Goal: Communication & Community: Answer question/provide support

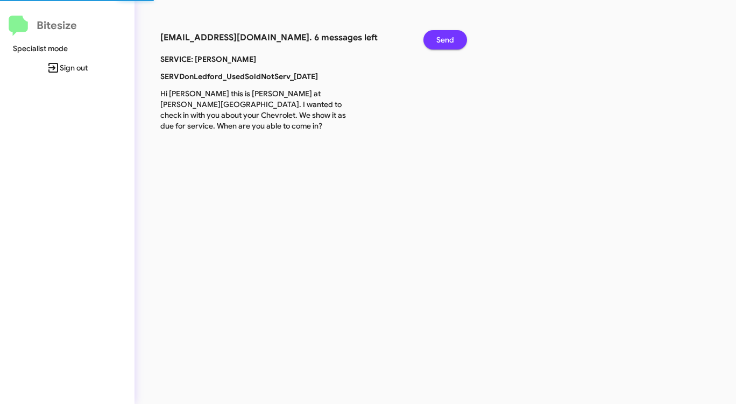
click at [449, 39] on span "Send" at bounding box center [445, 39] width 18 height 19
click at [449, 38] on span "Send" at bounding box center [445, 39] width 18 height 19
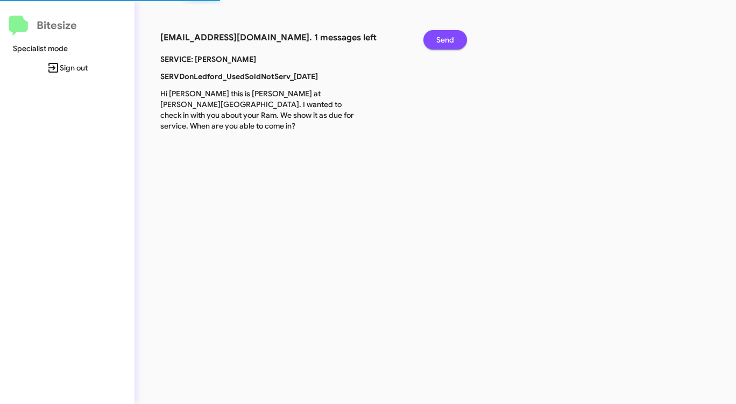
click at [449, 38] on span "Send" at bounding box center [445, 39] width 18 height 19
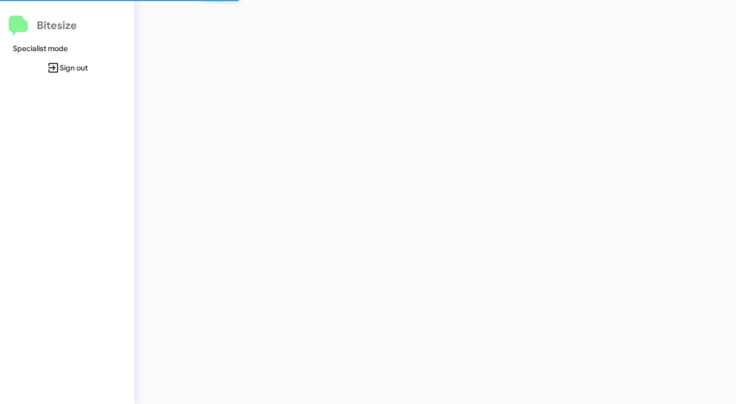
click at [449, 38] on div at bounding box center [384, 202] width 501 height 404
click at [448, 38] on div at bounding box center [384, 202] width 501 height 404
click at [448, 39] on div at bounding box center [384, 202] width 501 height 404
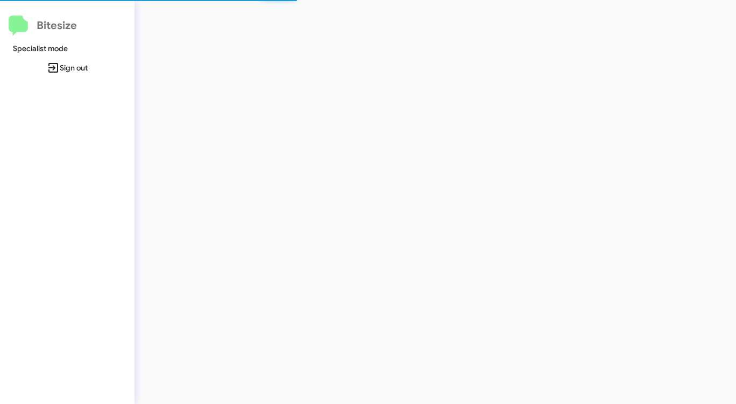
click at [447, 39] on div at bounding box center [384, 202] width 501 height 404
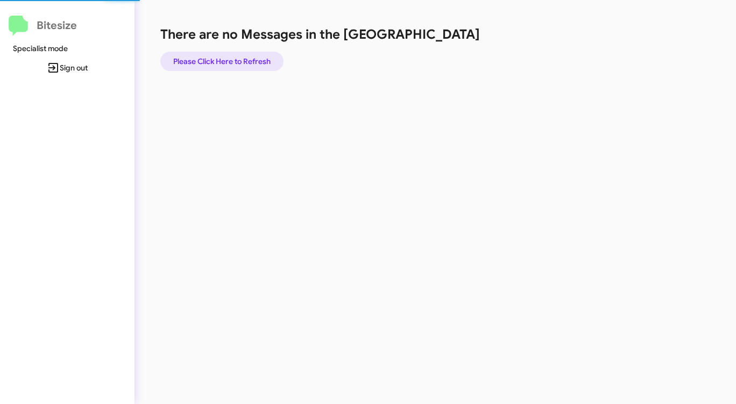
click at [233, 55] on span "Please Click Here to Refresh" at bounding box center [221, 61] width 97 height 19
click at [234, 56] on span "Please Click Here to Refresh" at bounding box center [221, 61] width 97 height 19
click at [234, 57] on span "Please Click Here to Refresh" at bounding box center [221, 61] width 97 height 19
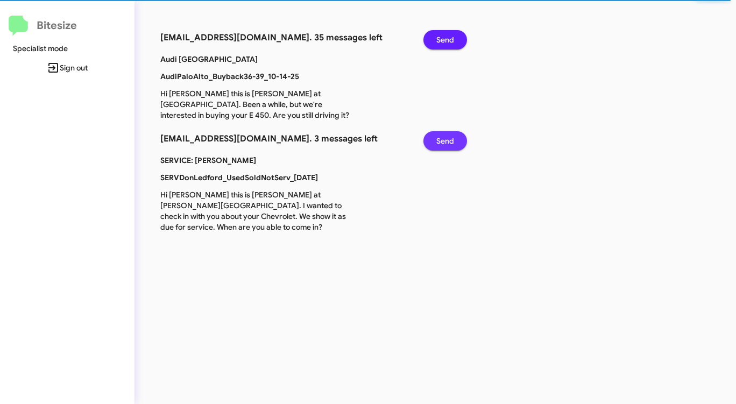
click at [454, 139] on button "Send" at bounding box center [445, 140] width 44 height 19
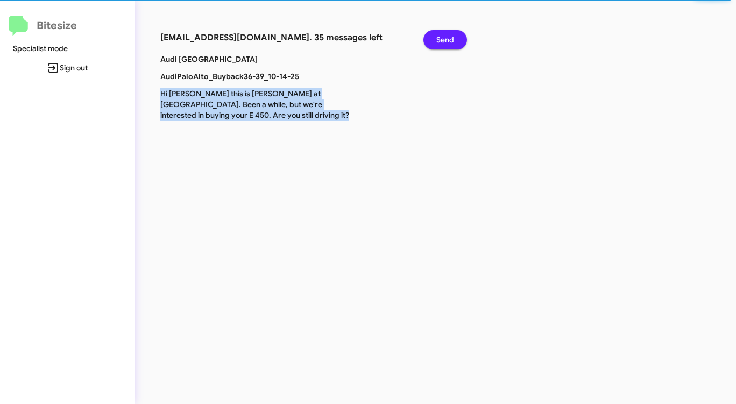
click at [454, 139] on div "connect+audipaloalto@bitesize.co. 35 messages left Send Audi Palo Alto AudiPalo…" at bounding box center [384, 202] width 501 height 404
click at [443, 41] on span "Send" at bounding box center [445, 39] width 18 height 19
click at [443, 40] on span "Send" at bounding box center [445, 39] width 18 height 19
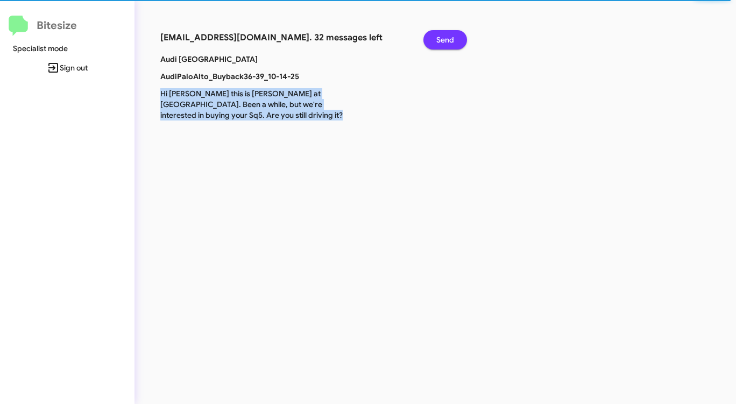
click at [443, 40] on span "Send" at bounding box center [445, 39] width 18 height 19
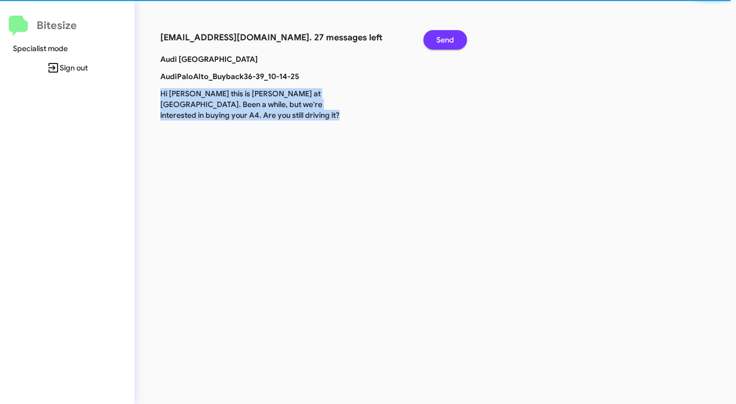
click at [443, 40] on span "Send" at bounding box center [445, 39] width 18 height 19
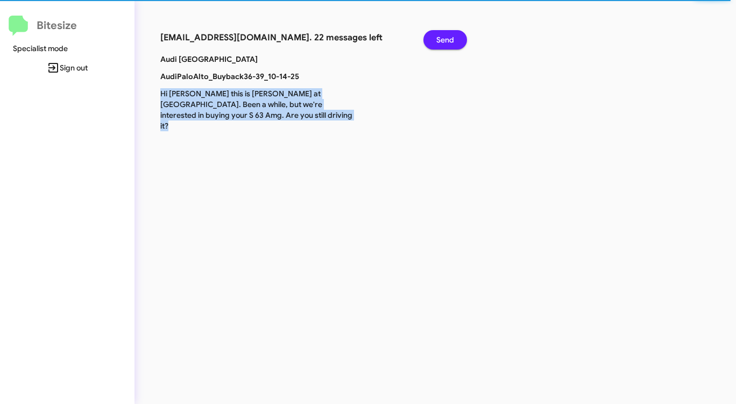
click at [443, 40] on span "Send" at bounding box center [445, 39] width 18 height 19
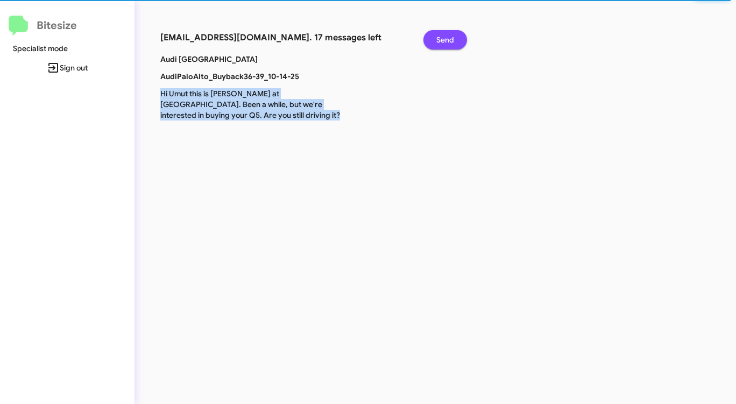
click at [443, 40] on span "Send" at bounding box center [445, 39] width 18 height 19
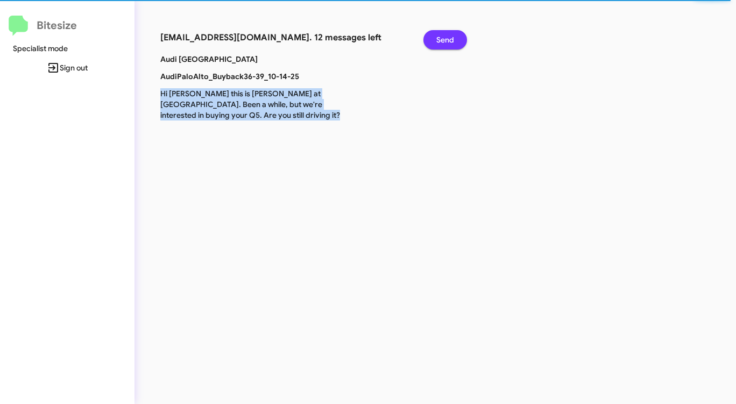
click at [443, 40] on span "Send" at bounding box center [445, 39] width 18 height 19
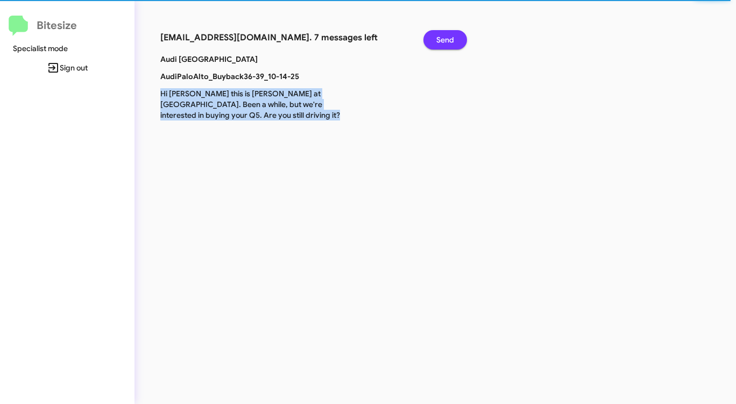
click at [443, 40] on span "Send" at bounding box center [445, 39] width 18 height 19
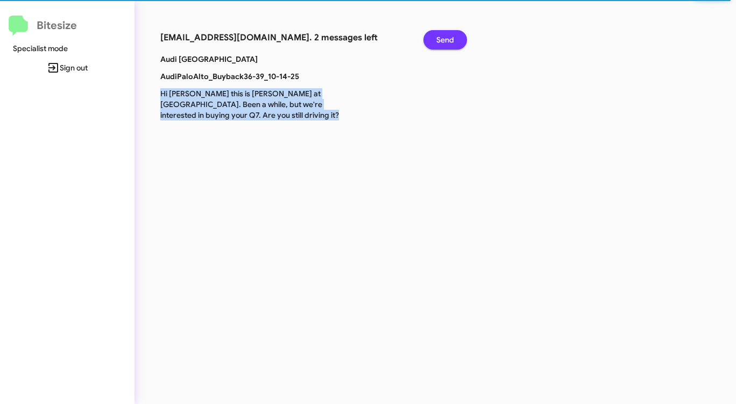
click at [443, 40] on span "Send" at bounding box center [445, 39] width 18 height 19
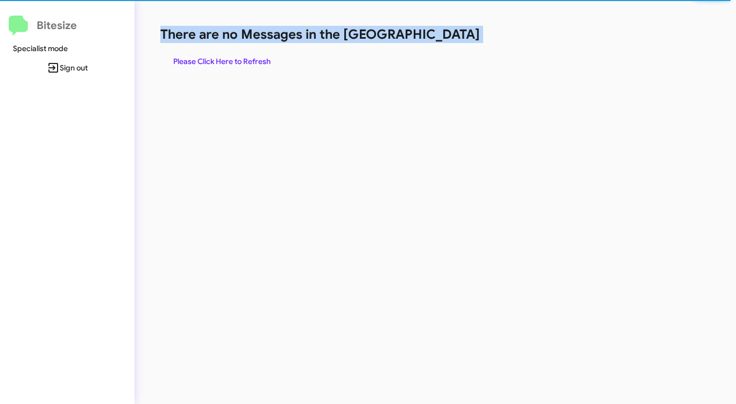
click at [443, 40] on h1 "There are no Messages in the [GEOGRAPHIC_DATA]" at bounding box center [385, 34] width 450 height 17
click at [218, 61] on span "Please Click Here to Refresh" at bounding box center [221, 61] width 97 height 19
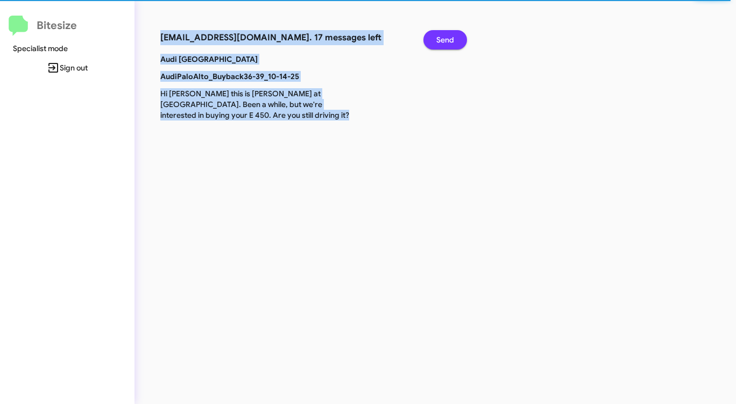
click at [452, 38] on span "Send" at bounding box center [445, 39] width 18 height 19
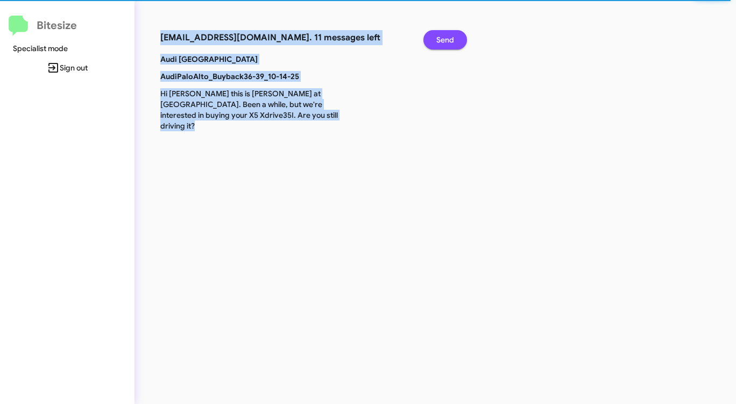
click at [452, 38] on span "Send" at bounding box center [445, 39] width 18 height 19
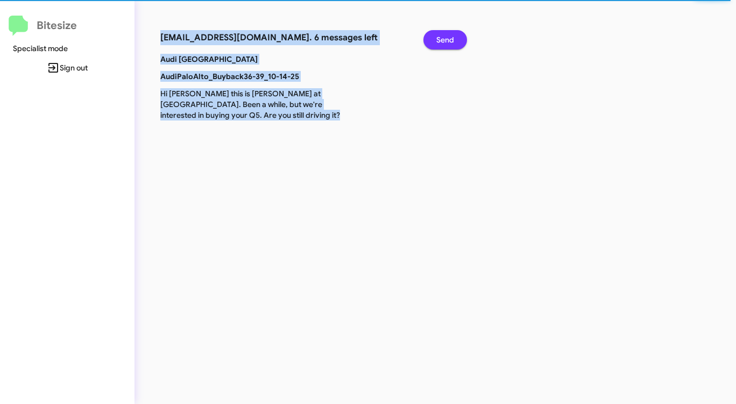
click at [452, 38] on span "Send" at bounding box center [445, 39] width 18 height 19
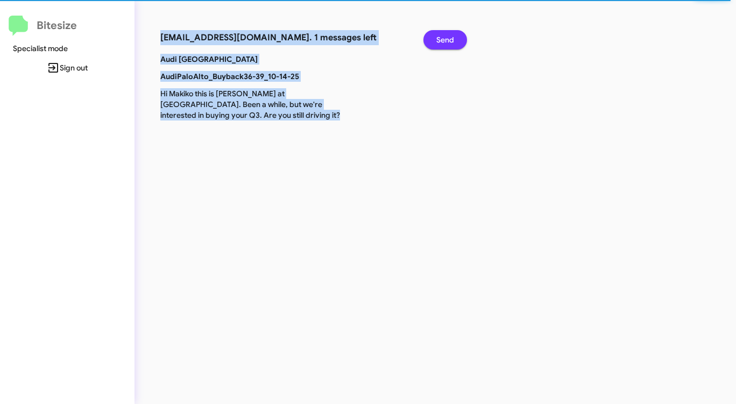
click at [452, 38] on span "Send" at bounding box center [445, 39] width 18 height 19
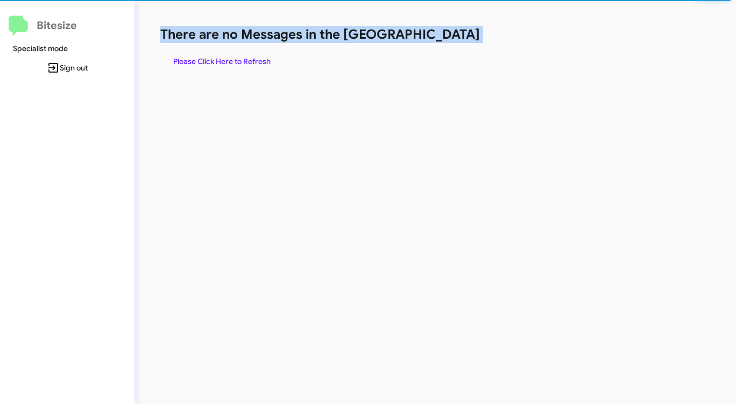
click at [452, 38] on h1 "There are no Messages in the [GEOGRAPHIC_DATA]" at bounding box center [385, 34] width 450 height 17
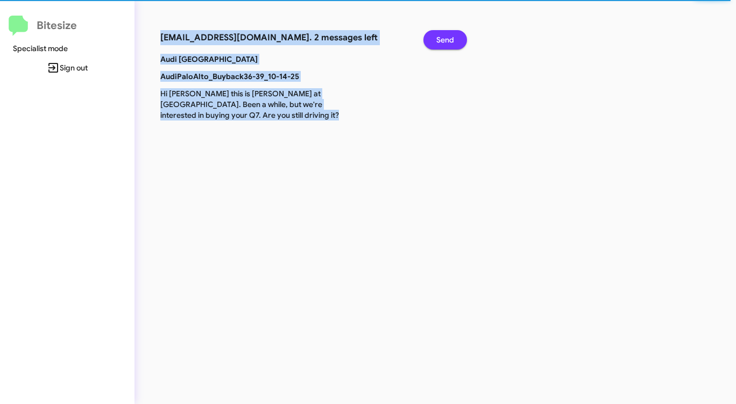
click at [451, 38] on span "Send" at bounding box center [445, 39] width 18 height 19
click at [448, 38] on span "Send" at bounding box center [445, 39] width 18 height 19
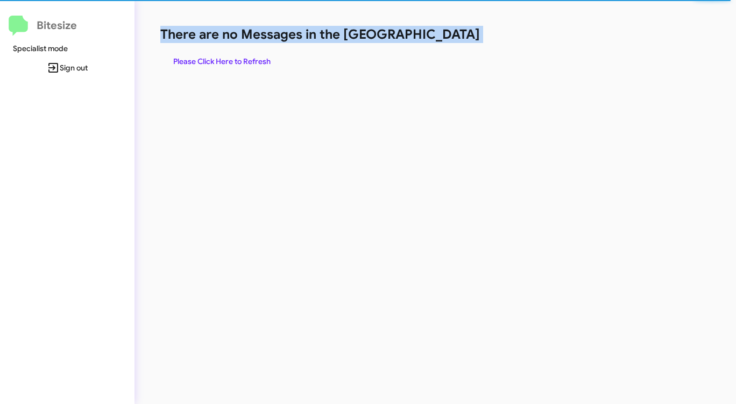
click at [448, 38] on h1 "There are no Messages in the [GEOGRAPHIC_DATA]" at bounding box center [385, 34] width 450 height 17
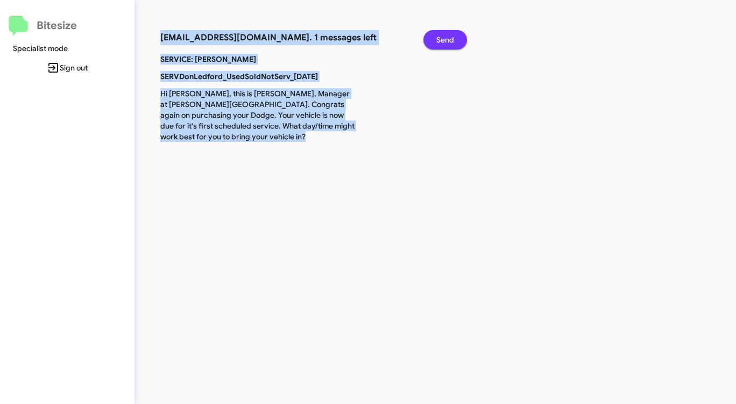
click at [445, 40] on span "Send" at bounding box center [445, 39] width 18 height 19
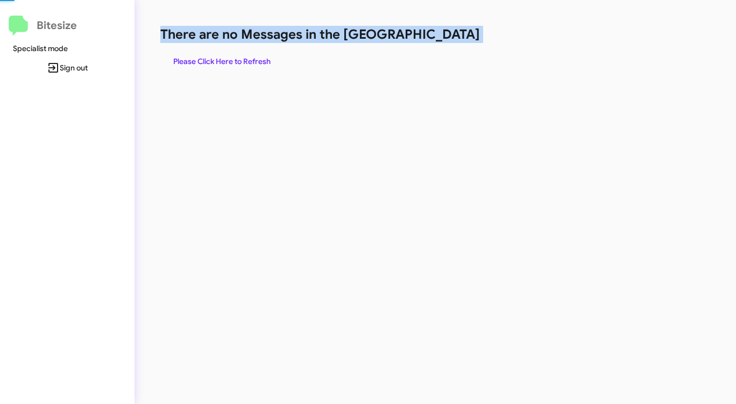
click at [445, 40] on h1 "There are no Messages in the [GEOGRAPHIC_DATA]" at bounding box center [385, 34] width 450 height 17
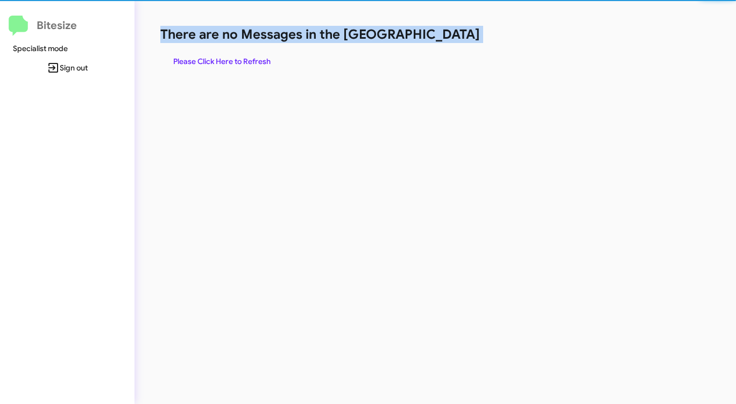
click at [445, 40] on h1 "There are no Messages in the [GEOGRAPHIC_DATA]" at bounding box center [385, 34] width 450 height 17
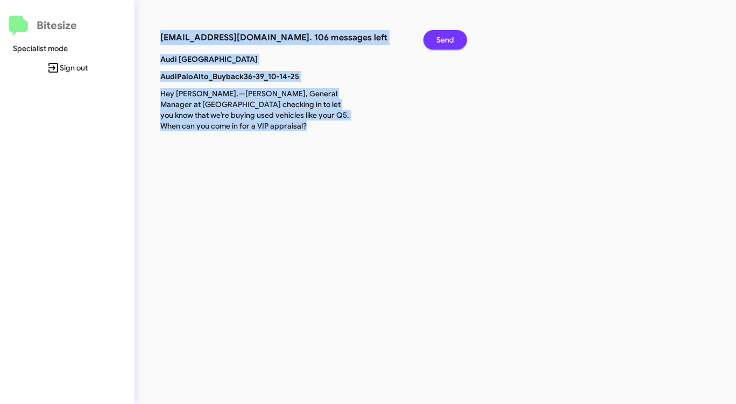
click at [445, 40] on span "Send" at bounding box center [445, 39] width 18 height 19
click at [445, 39] on span "Send" at bounding box center [445, 39] width 18 height 19
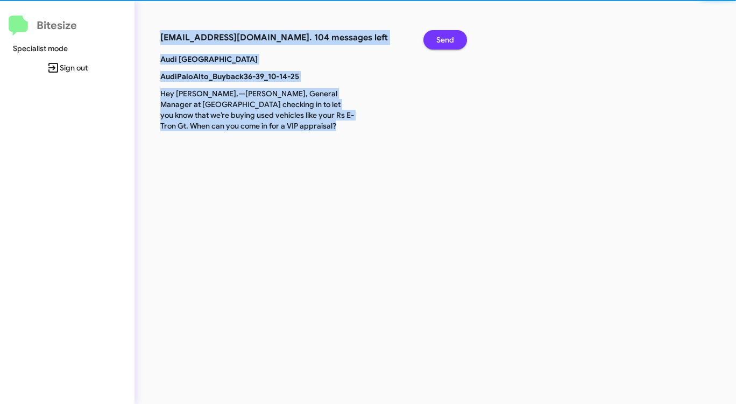
click at [445, 40] on span "Send" at bounding box center [445, 39] width 18 height 19
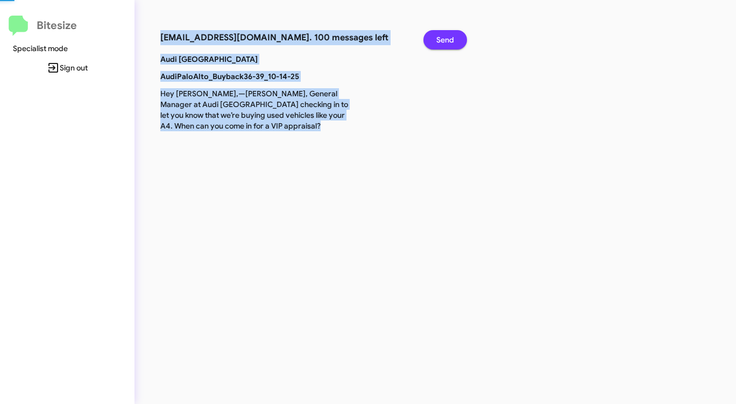
click at [445, 40] on span "Send" at bounding box center [445, 39] width 18 height 19
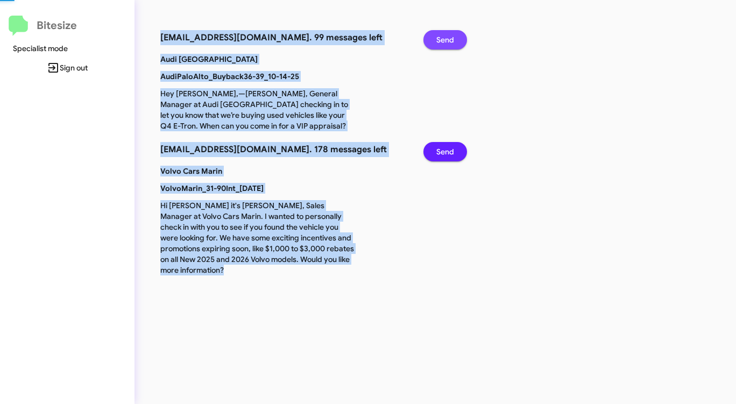
click at [445, 40] on span "Send" at bounding box center [445, 39] width 18 height 19
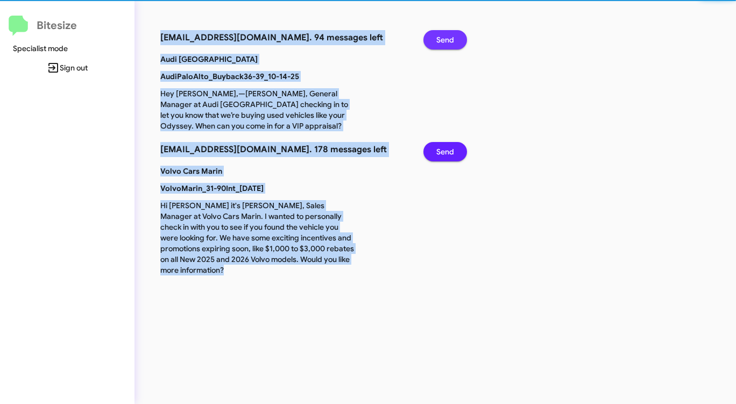
click at [445, 40] on span "Send" at bounding box center [445, 39] width 18 height 19
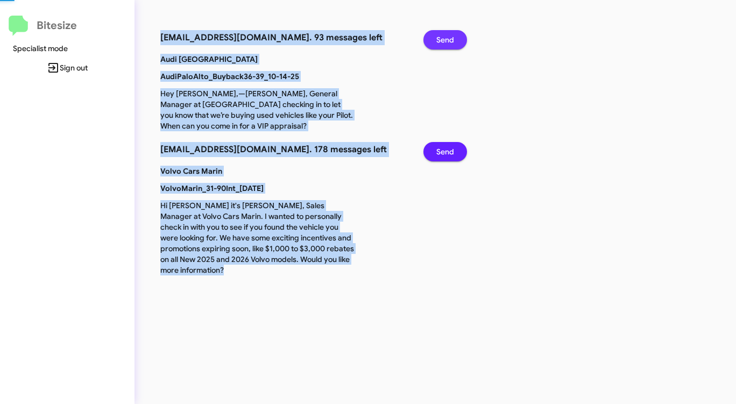
click at [445, 40] on span "Send" at bounding box center [445, 39] width 18 height 19
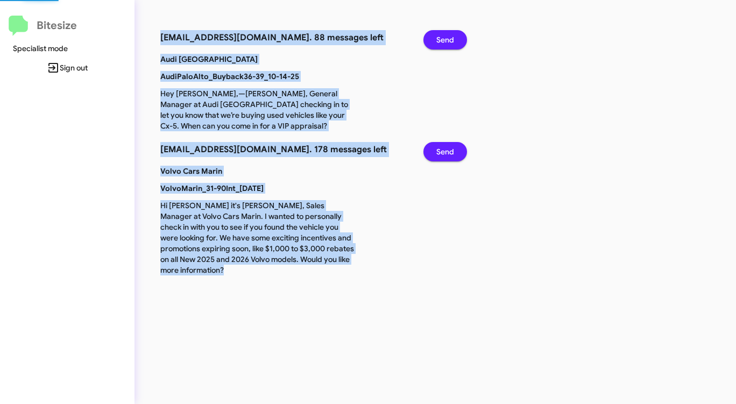
click at [445, 40] on span "Send" at bounding box center [445, 39] width 18 height 19
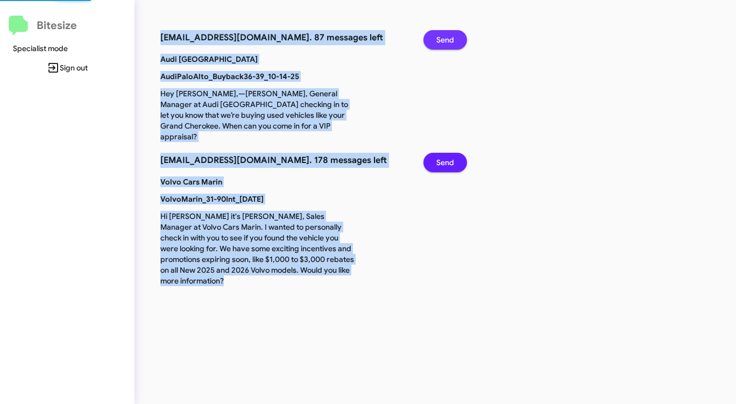
click at [445, 40] on span "Send" at bounding box center [445, 39] width 18 height 19
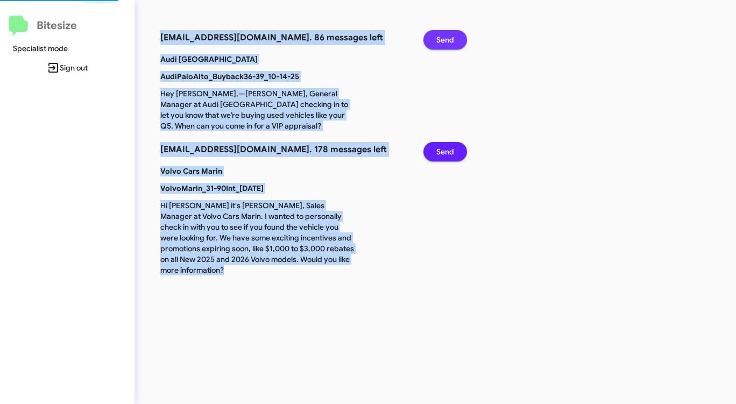
click at [445, 40] on span "Send" at bounding box center [445, 39] width 18 height 19
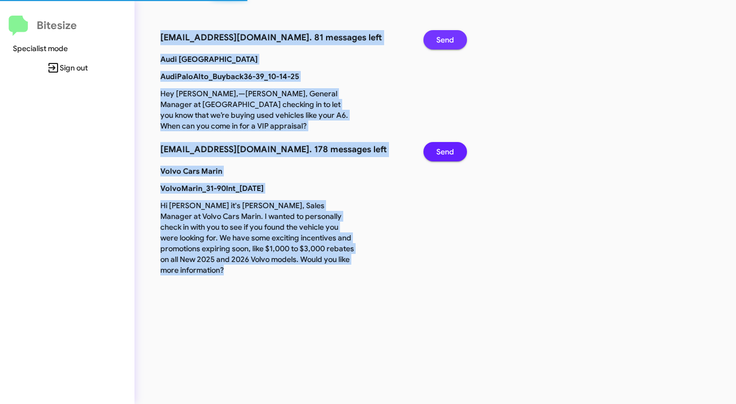
click at [445, 40] on span "Send" at bounding box center [445, 39] width 18 height 19
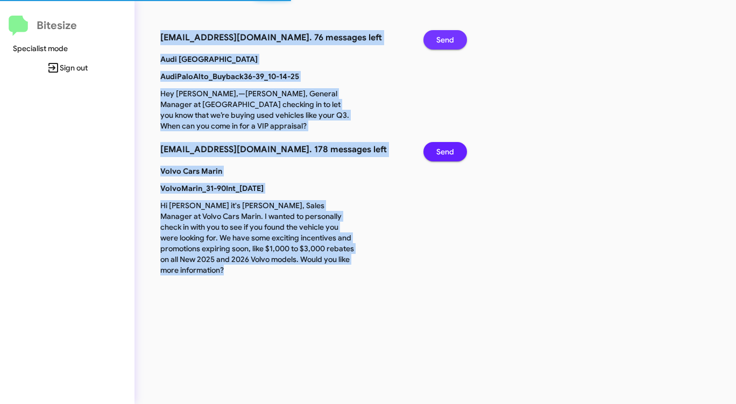
click at [445, 40] on span "Send" at bounding box center [445, 39] width 18 height 19
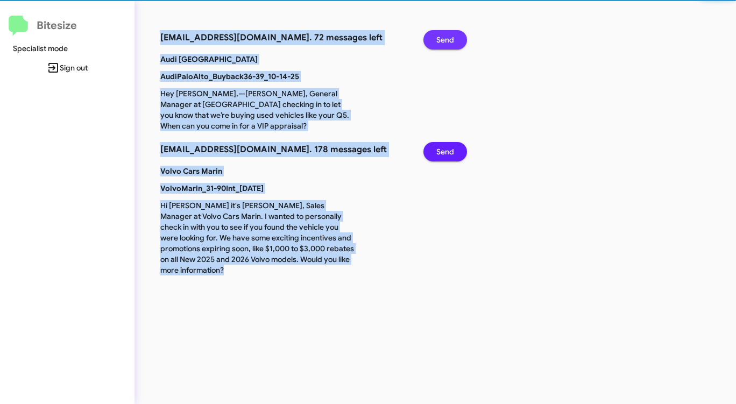
click at [445, 40] on span "Send" at bounding box center [445, 39] width 18 height 19
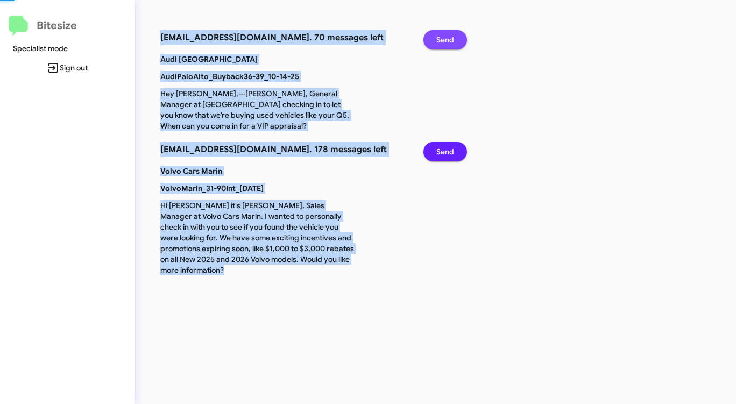
click at [445, 40] on span "Send" at bounding box center [445, 39] width 18 height 19
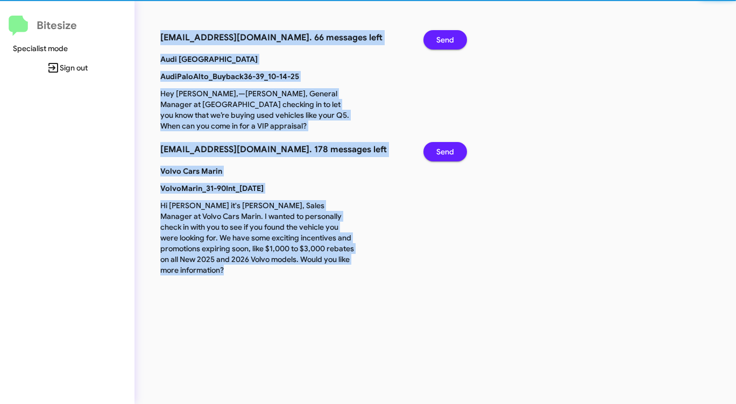
click at [445, 40] on span "Send" at bounding box center [445, 39] width 18 height 19
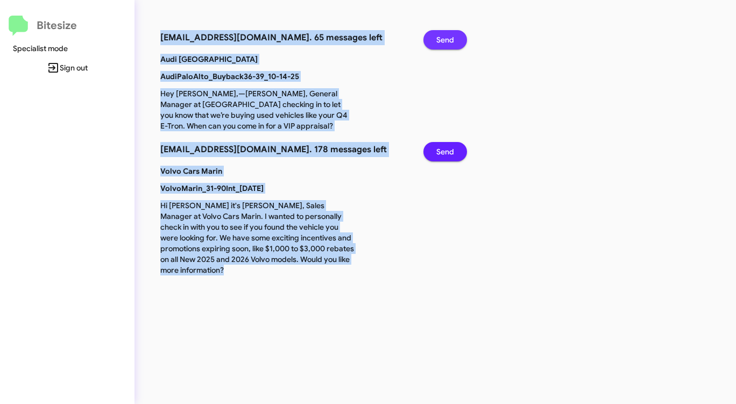
click at [445, 40] on span "Send" at bounding box center [445, 39] width 18 height 19
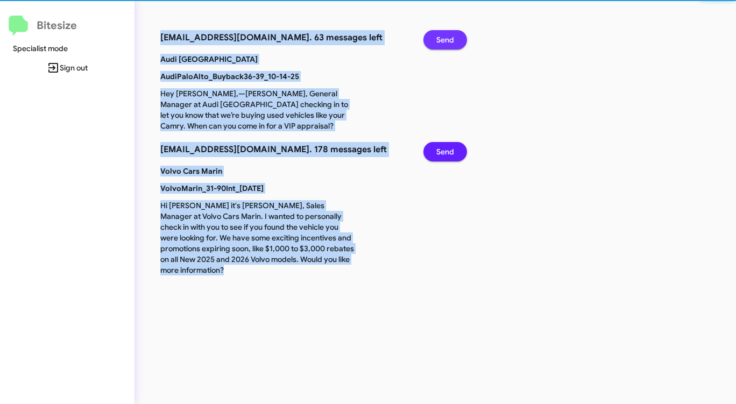
click at [445, 40] on span "Send" at bounding box center [445, 39] width 18 height 19
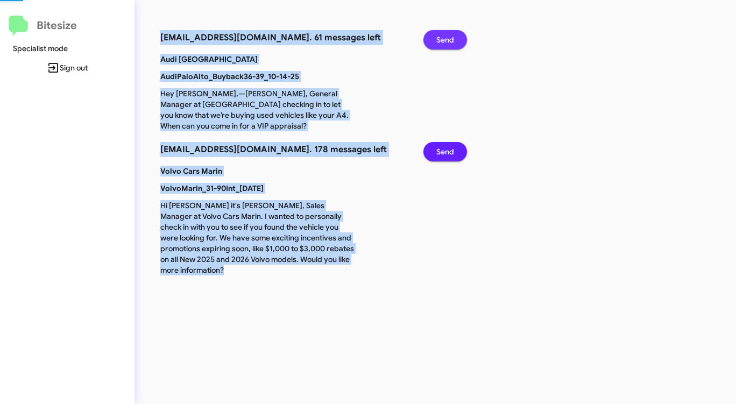
click at [445, 40] on span "Send" at bounding box center [445, 39] width 18 height 19
click at [445, 41] on span "Send" at bounding box center [445, 39] width 18 height 19
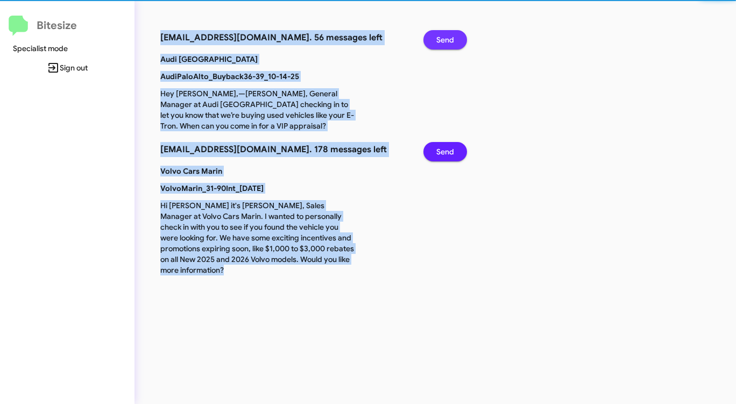
click at [444, 41] on span "Send" at bounding box center [445, 39] width 18 height 19
click at [443, 41] on span "Send" at bounding box center [445, 39] width 18 height 19
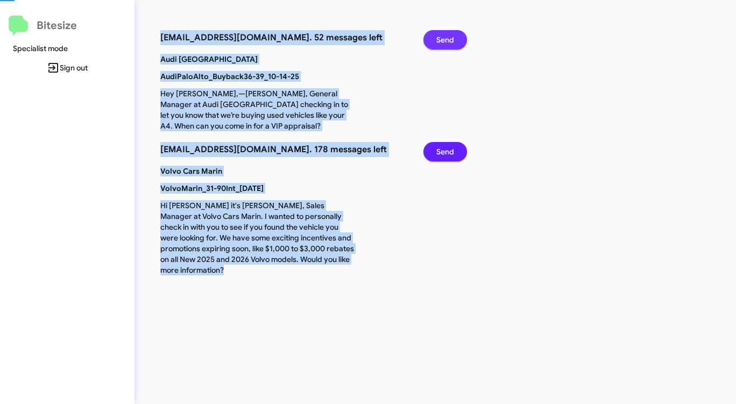
click at [443, 41] on span "Send" at bounding box center [445, 39] width 18 height 19
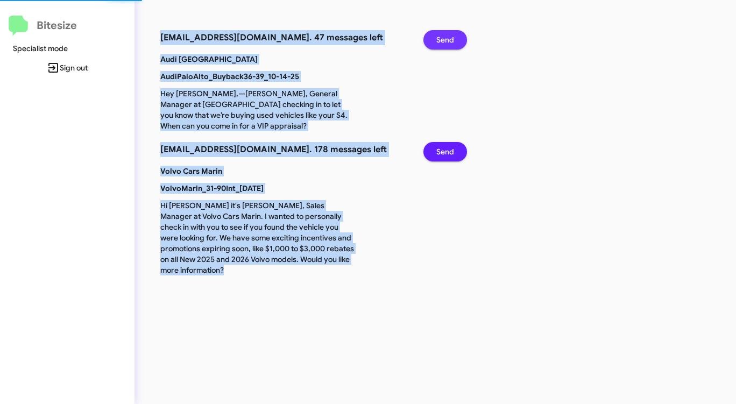
click at [443, 41] on span "Send" at bounding box center [445, 39] width 18 height 19
click at [443, 42] on span "Send" at bounding box center [445, 39] width 18 height 19
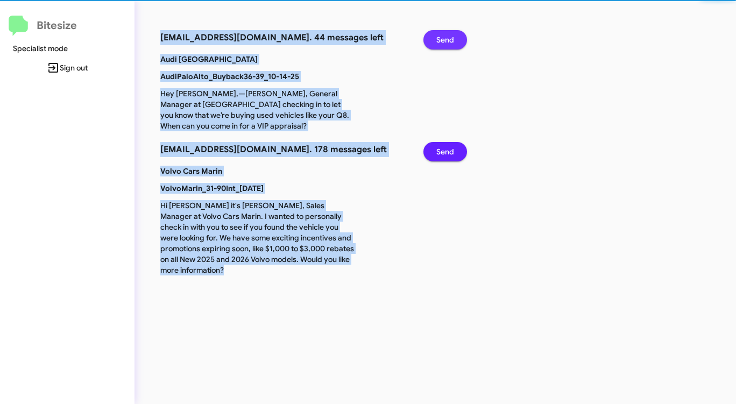
click at [443, 42] on span "Send" at bounding box center [445, 39] width 18 height 19
click at [443, 43] on span "Send" at bounding box center [445, 39] width 18 height 19
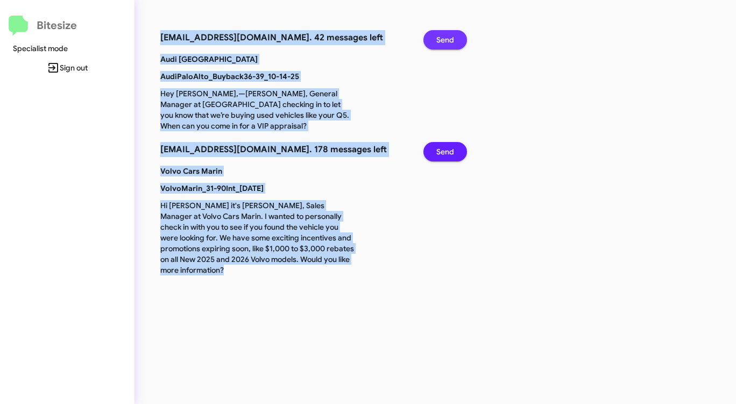
click at [441, 43] on span "Send" at bounding box center [445, 39] width 18 height 19
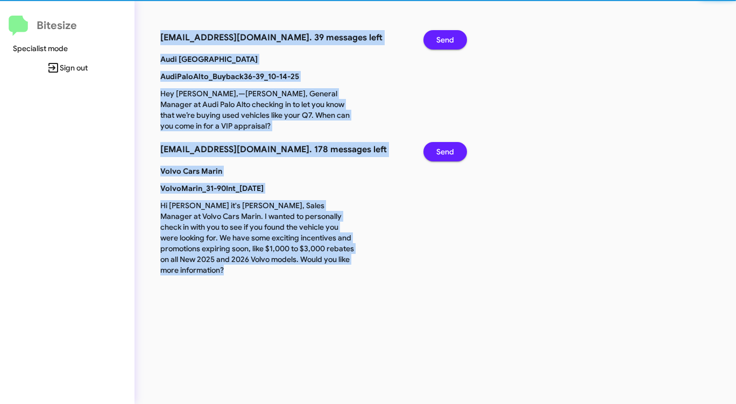
click at [440, 43] on span "Send" at bounding box center [445, 39] width 18 height 19
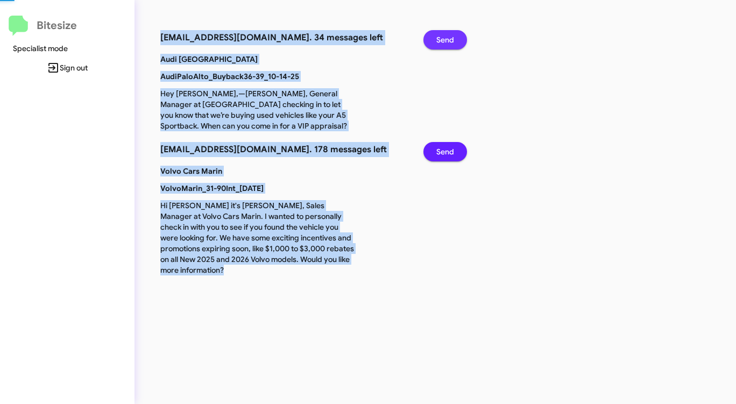
click at [440, 43] on span "Send" at bounding box center [445, 39] width 18 height 19
click at [440, 44] on span "Send" at bounding box center [445, 39] width 18 height 19
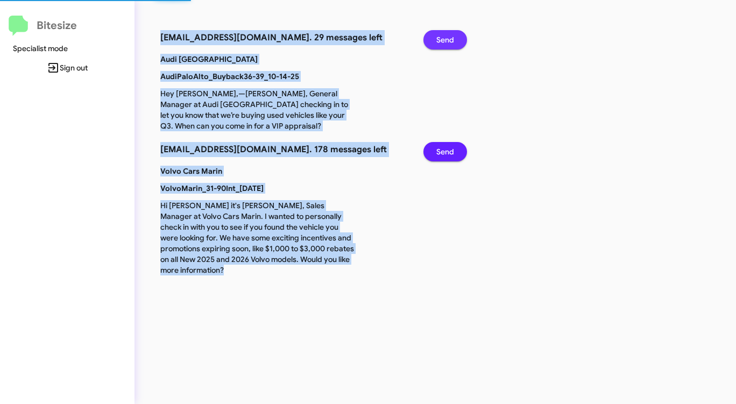
click at [438, 45] on span "Send" at bounding box center [445, 39] width 18 height 19
click at [437, 45] on span "Send" at bounding box center [445, 39] width 18 height 19
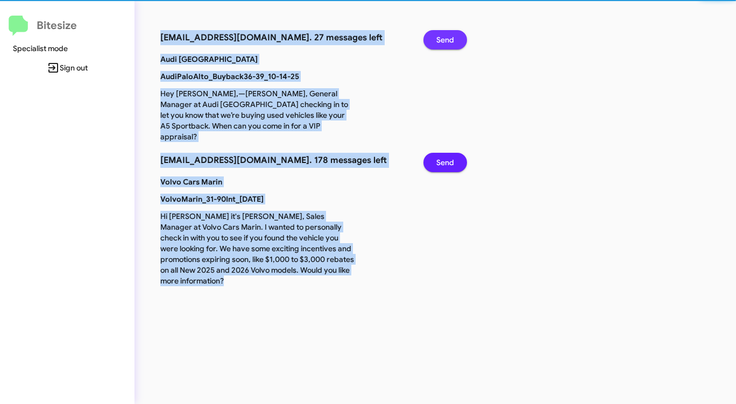
click at [437, 45] on span "Send" at bounding box center [445, 39] width 18 height 19
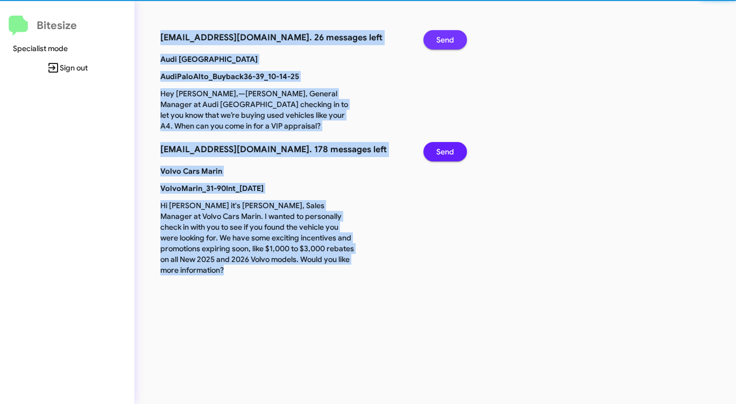
click at [437, 45] on span "Send" at bounding box center [445, 39] width 18 height 19
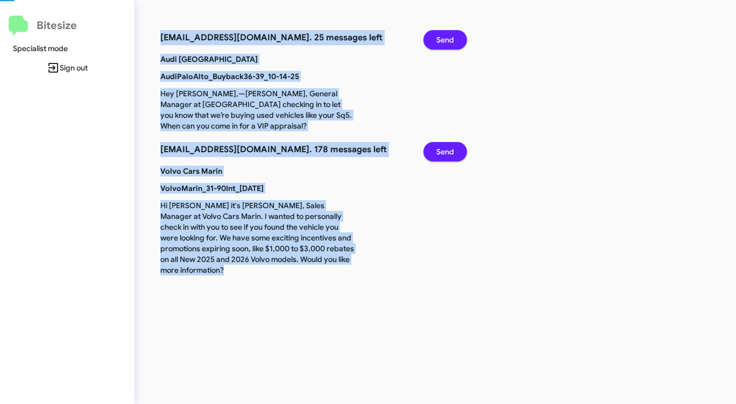
click at [437, 45] on span "Send" at bounding box center [445, 39] width 18 height 19
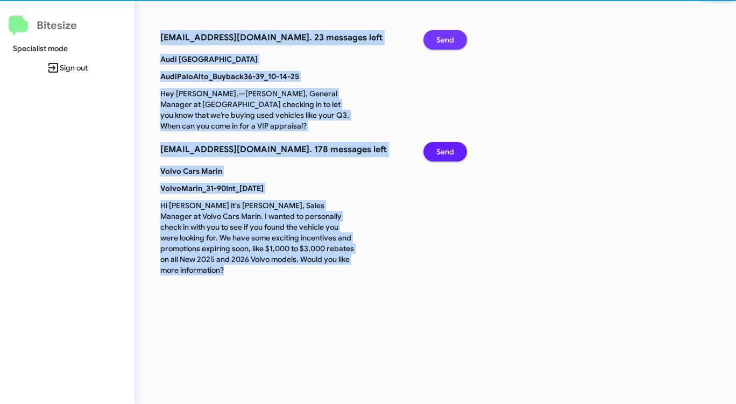
click at [437, 45] on span "Send" at bounding box center [445, 39] width 18 height 19
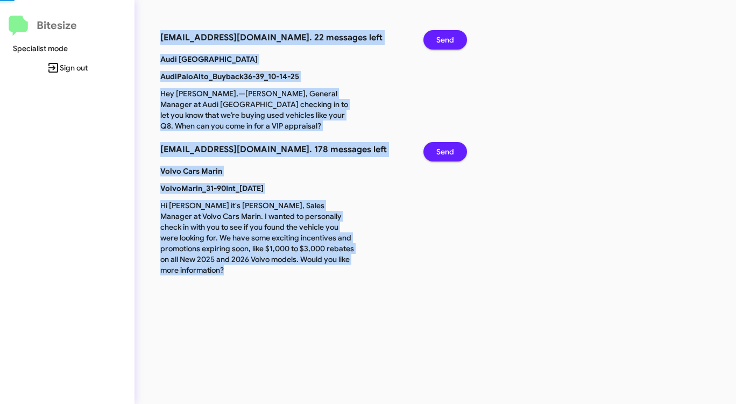
click at [437, 45] on span "Send" at bounding box center [445, 39] width 18 height 19
click at [436, 45] on span "Send" at bounding box center [445, 39] width 18 height 19
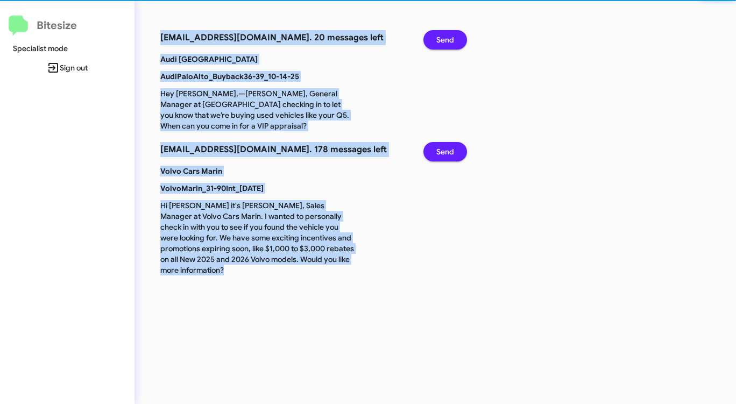
click at [436, 45] on span "Send" at bounding box center [445, 39] width 18 height 19
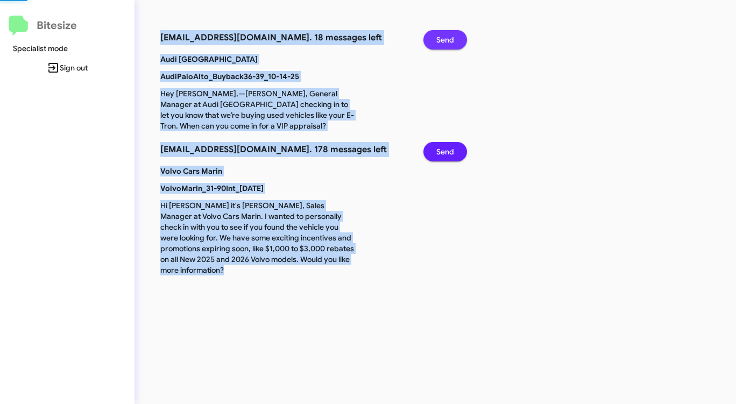
click at [436, 45] on span "Send" at bounding box center [445, 39] width 18 height 19
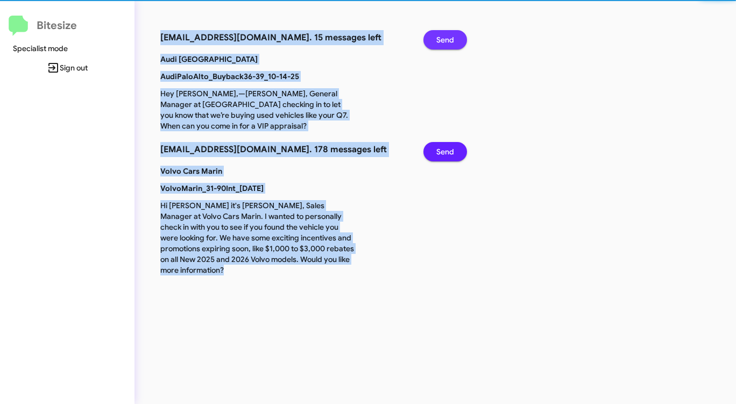
click at [436, 45] on span "Send" at bounding box center [445, 39] width 18 height 19
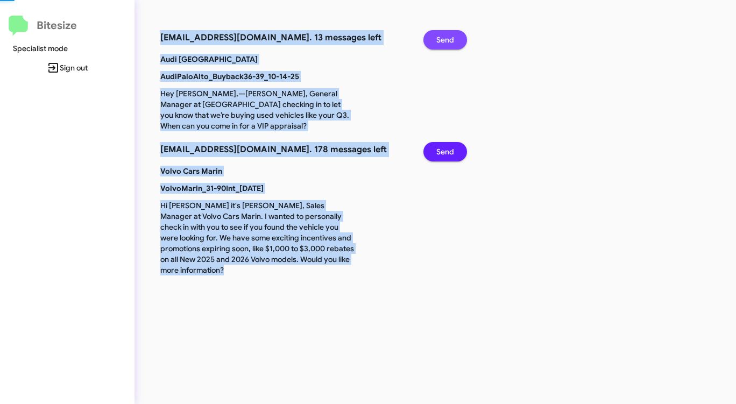
click at [436, 45] on span "Send" at bounding box center [445, 39] width 18 height 19
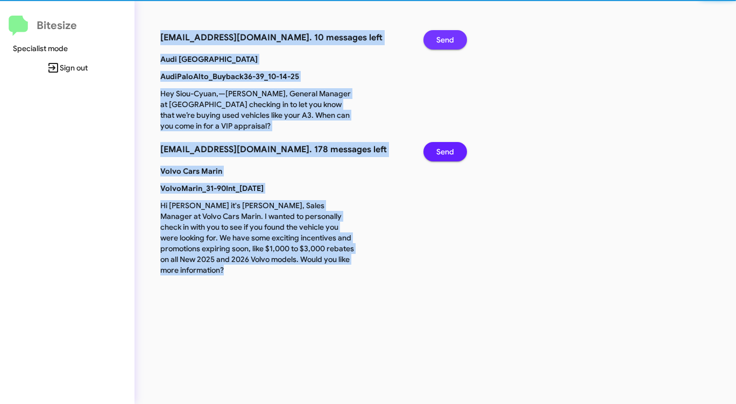
click at [436, 45] on span "Send" at bounding box center [445, 39] width 18 height 19
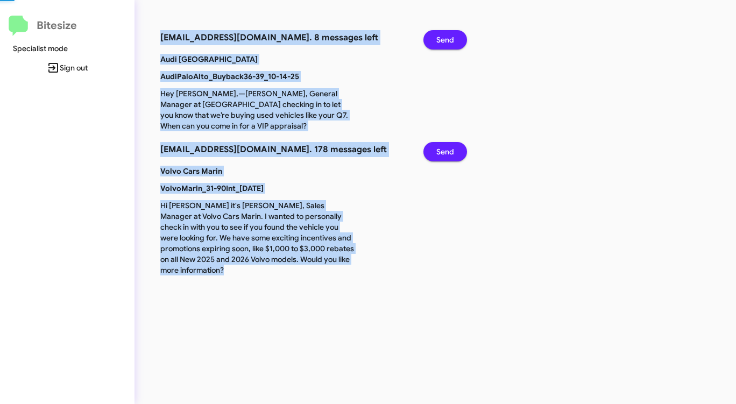
click at [436, 45] on span "Send" at bounding box center [445, 39] width 18 height 19
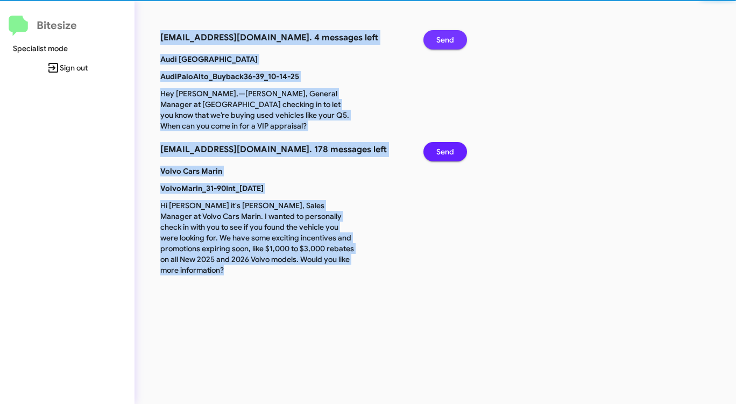
click at [436, 45] on span "Send" at bounding box center [445, 39] width 18 height 19
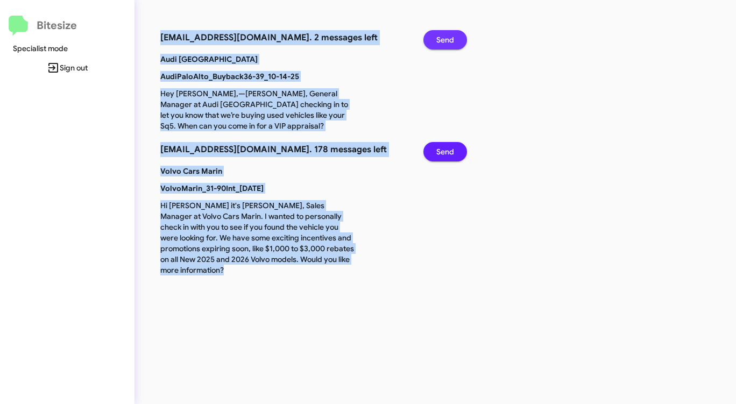
click at [436, 45] on span "Send" at bounding box center [445, 39] width 18 height 19
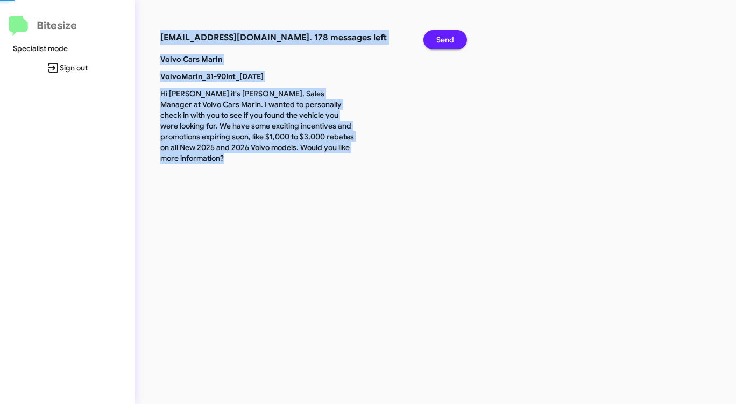
click at [436, 45] on span "Send" at bounding box center [445, 39] width 18 height 19
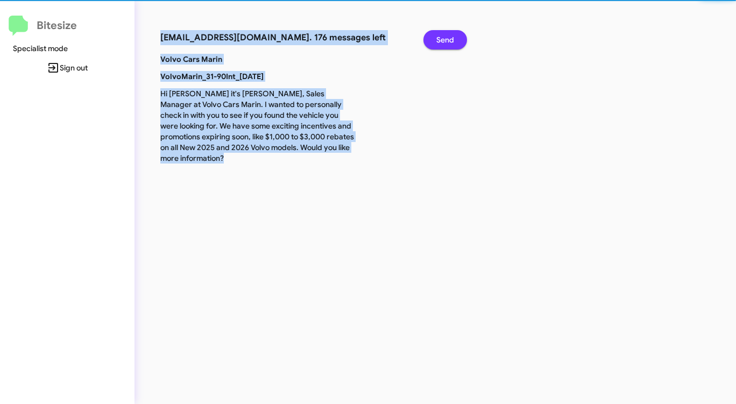
click at [436, 45] on span "Send" at bounding box center [445, 39] width 18 height 19
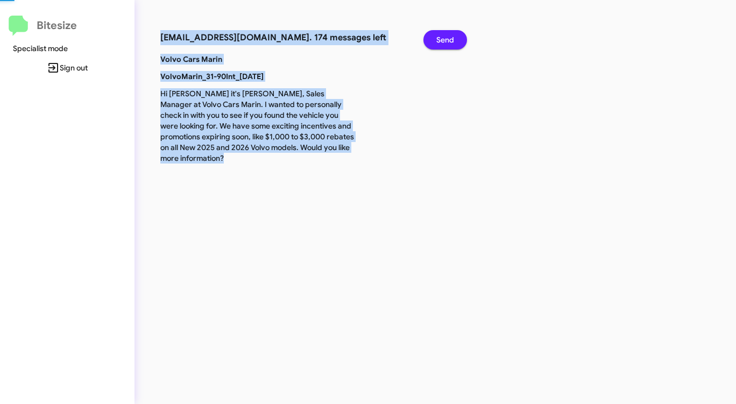
click at [436, 45] on span "Send" at bounding box center [445, 39] width 18 height 19
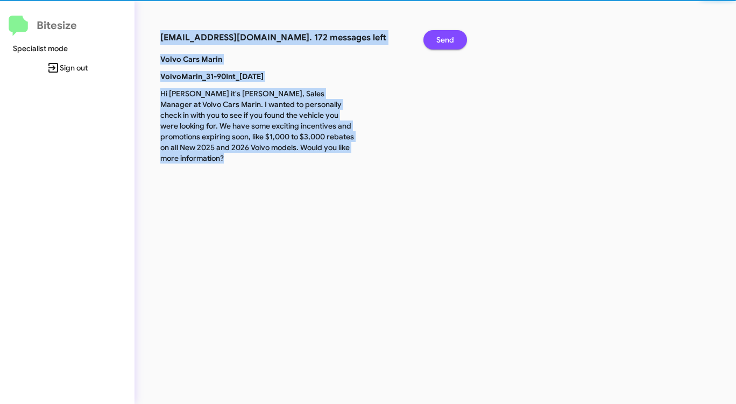
click at [436, 45] on span "Send" at bounding box center [445, 39] width 18 height 19
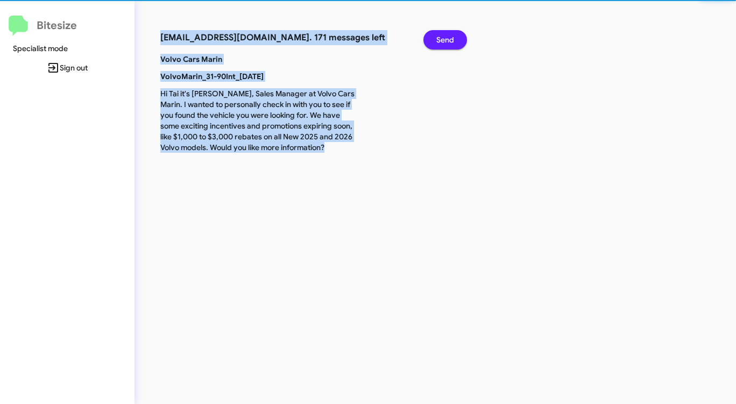
click at [436, 45] on span "Send" at bounding box center [445, 39] width 18 height 19
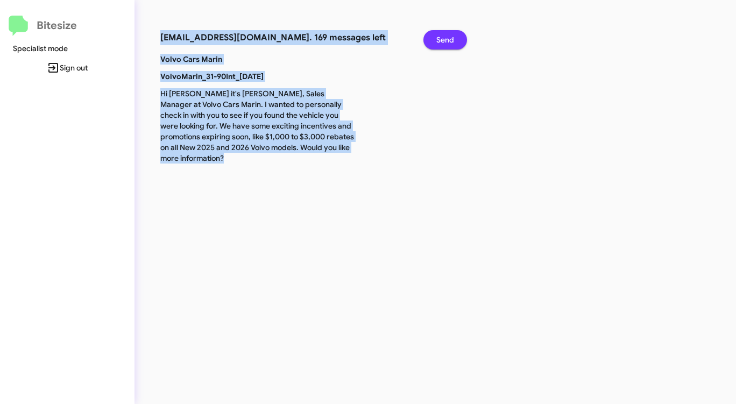
drag, startPoint x: 436, startPoint y: 45, endPoint x: 430, endPoint y: 46, distance: 5.9
click at [430, 46] on button "Send" at bounding box center [445, 39] width 44 height 19
click at [426, 47] on button "Send" at bounding box center [445, 39] width 44 height 19
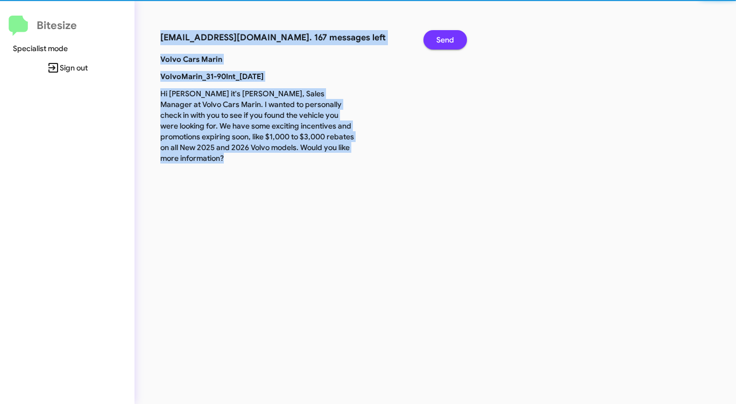
click at [426, 47] on button "Send" at bounding box center [445, 39] width 44 height 19
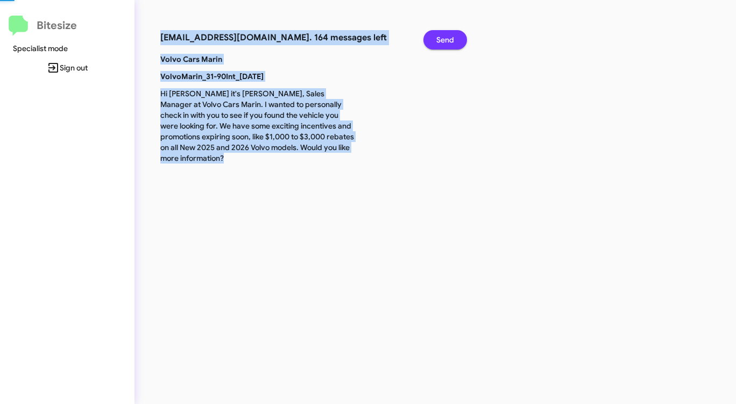
click at [426, 47] on button "Send" at bounding box center [445, 39] width 44 height 19
click at [433, 44] on button "Send" at bounding box center [445, 39] width 44 height 19
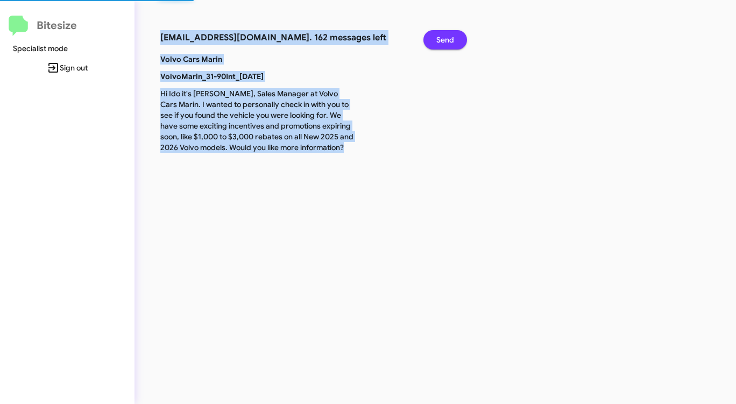
click at [433, 44] on button "Send" at bounding box center [445, 39] width 44 height 19
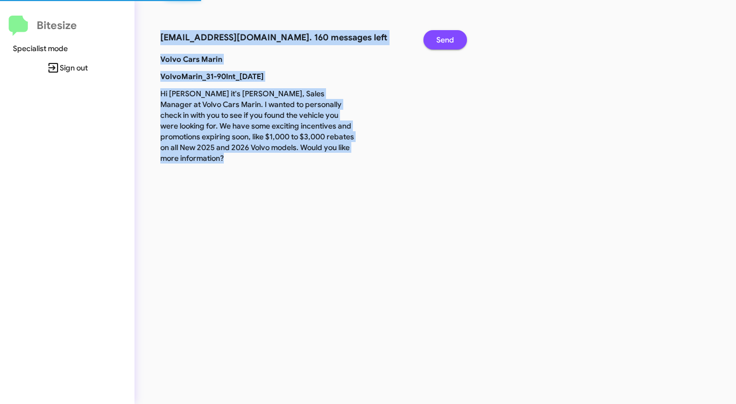
click at [433, 44] on button "Send" at bounding box center [445, 39] width 44 height 19
click at [433, 45] on button "Send" at bounding box center [445, 39] width 44 height 19
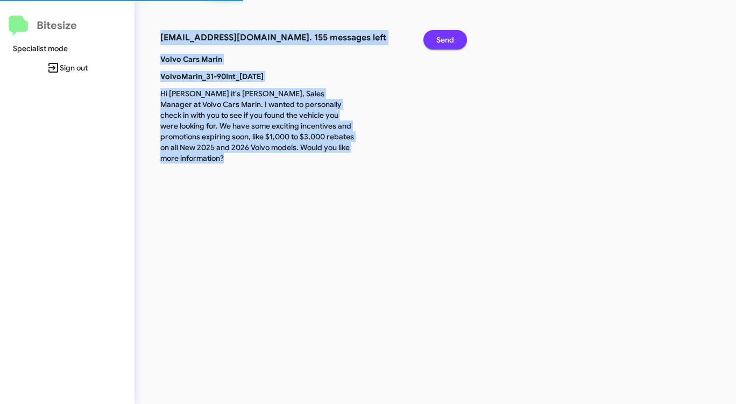
click at [433, 45] on button "Send" at bounding box center [445, 39] width 44 height 19
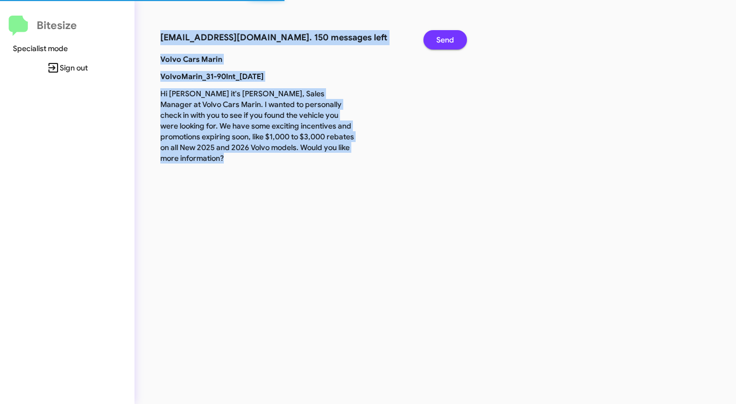
click at [433, 45] on button "Send" at bounding box center [445, 39] width 44 height 19
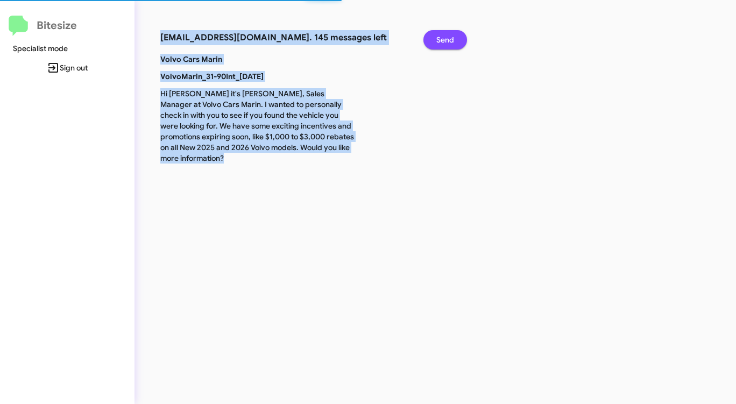
click at [433, 45] on button "Send" at bounding box center [445, 39] width 44 height 19
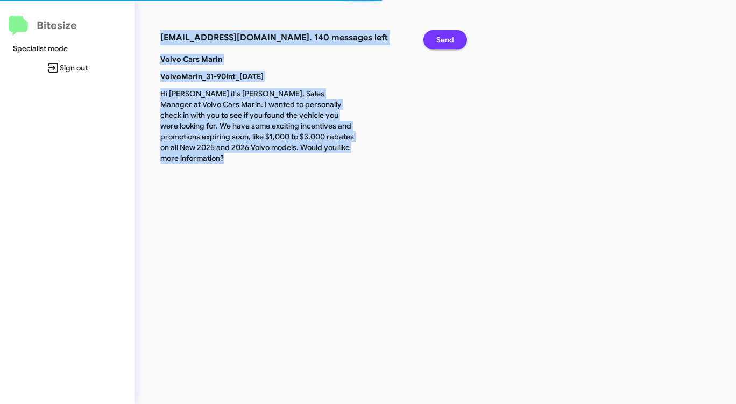
click at [433, 45] on button "Send" at bounding box center [445, 39] width 44 height 19
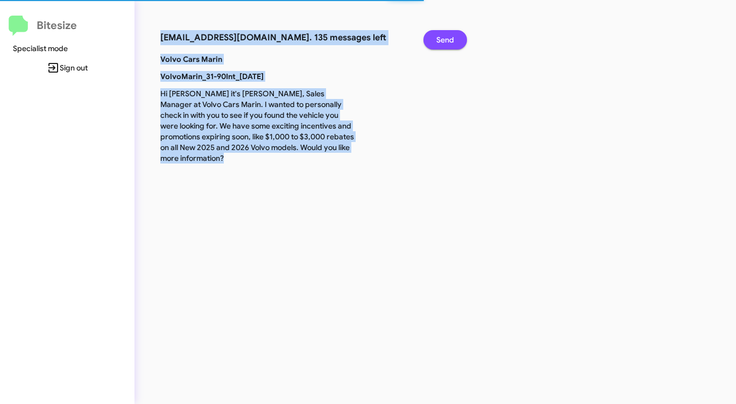
click at [433, 45] on button "Send" at bounding box center [445, 39] width 44 height 19
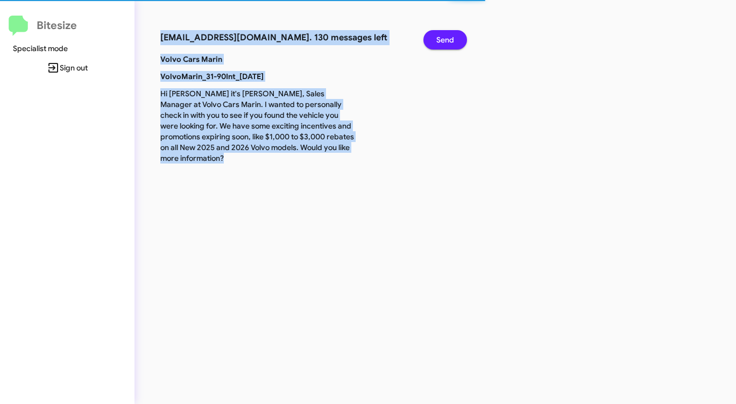
click at [433, 45] on button "Send" at bounding box center [445, 39] width 44 height 19
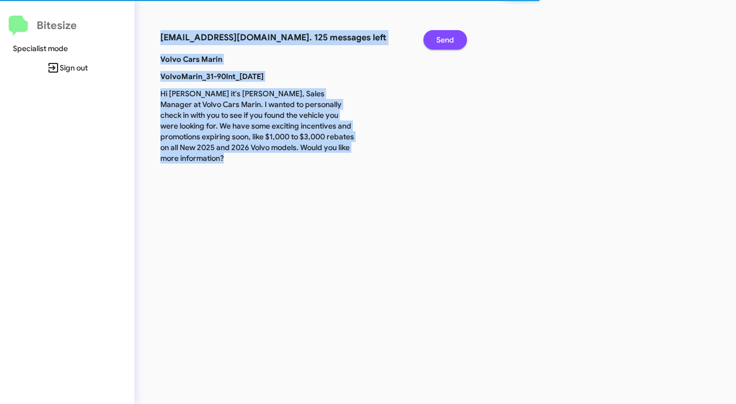
click at [433, 45] on button "Send" at bounding box center [445, 39] width 44 height 19
click at [432, 44] on button "Send" at bounding box center [445, 39] width 44 height 19
click at [428, 44] on button "Send" at bounding box center [445, 39] width 44 height 19
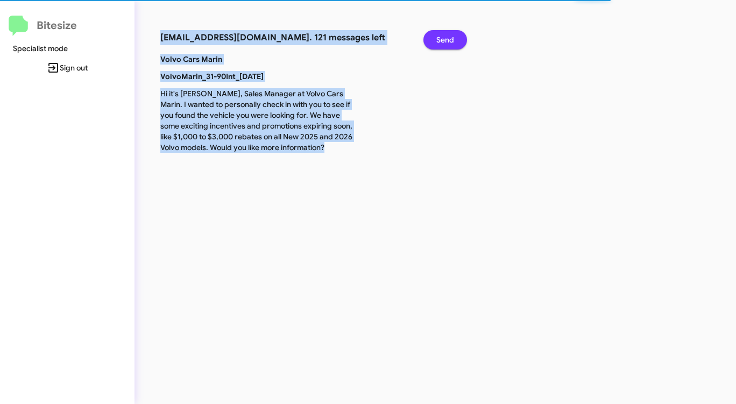
click at [428, 44] on button "Send" at bounding box center [445, 39] width 44 height 19
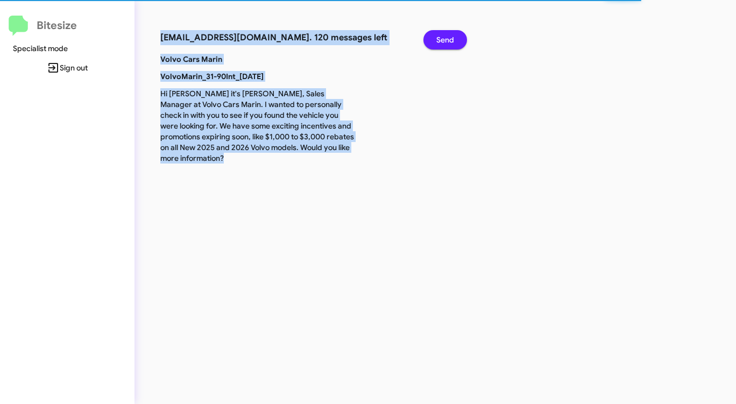
click at [429, 41] on button "Send" at bounding box center [445, 39] width 44 height 19
click at [432, 38] on button "Send" at bounding box center [445, 39] width 44 height 19
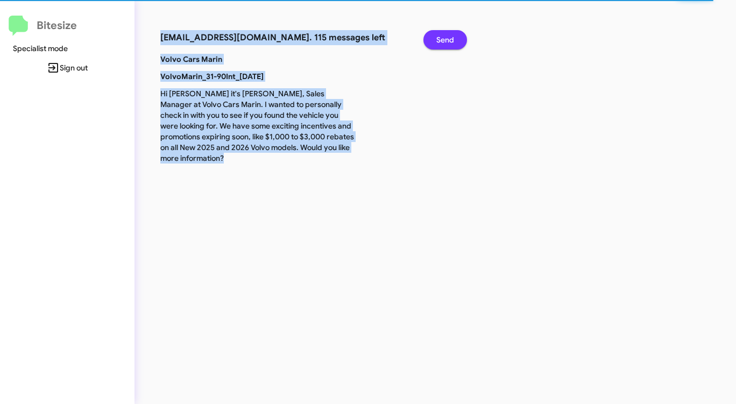
click at [432, 38] on button "Send" at bounding box center [445, 39] width 44 height 19
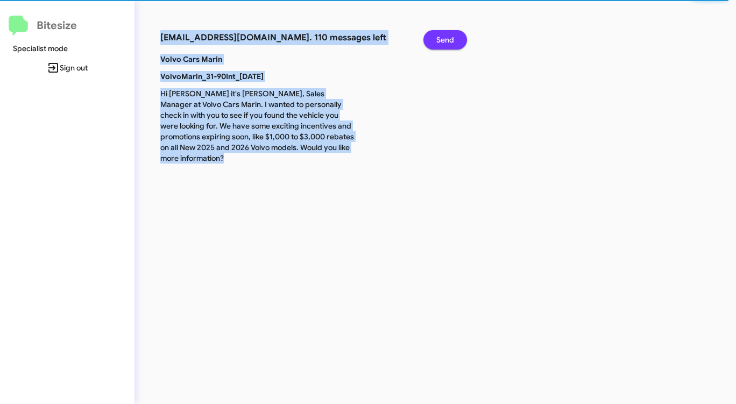
click at [432, 38] on button "Send" at bounding box center [445, 39] width 44 height 19
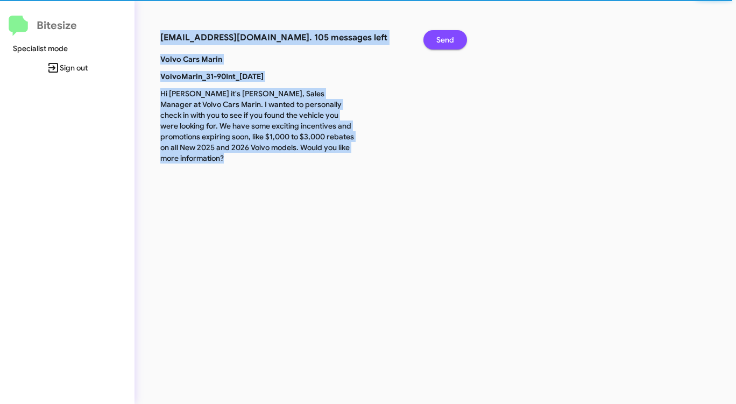
click at [432, 38] on button "Send" at bounding box center [445, 39] width 44 height 19
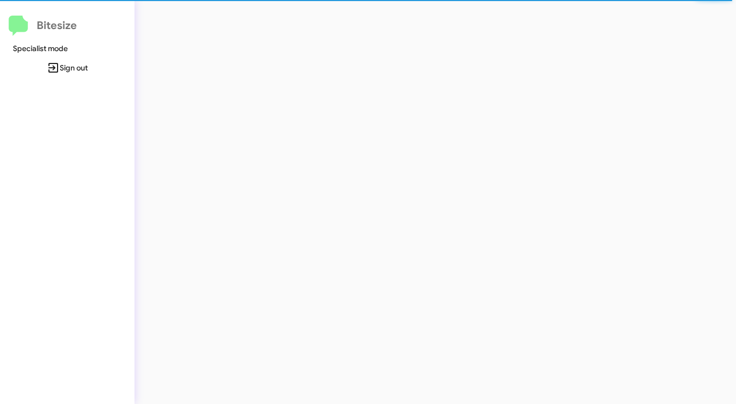
click at [432, 38] on div at bounding box center [384, 202] width 501 height 404
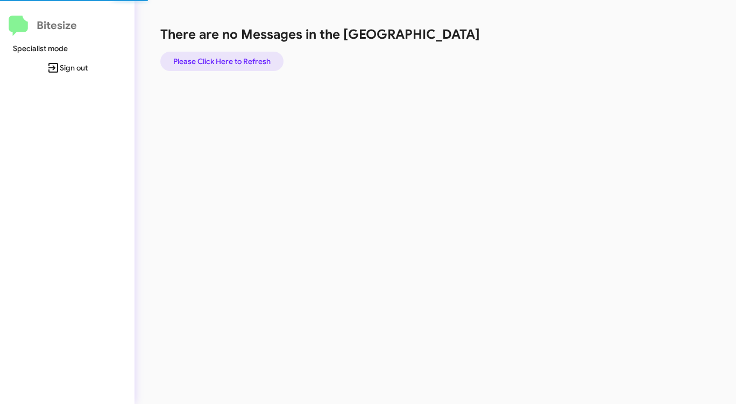
click at [223, 63] on span "Please Click Here to Refresh" at bounding box center [221, 61] width 97 height 19
click at [223, 64] on span "Please Click Here to Refresh" at bounding box center [221, 61] width 97 height 19
click at [223, 63] on span "Please Click Here to Refresh" at bounding box center [221, 61] width 97 height 19
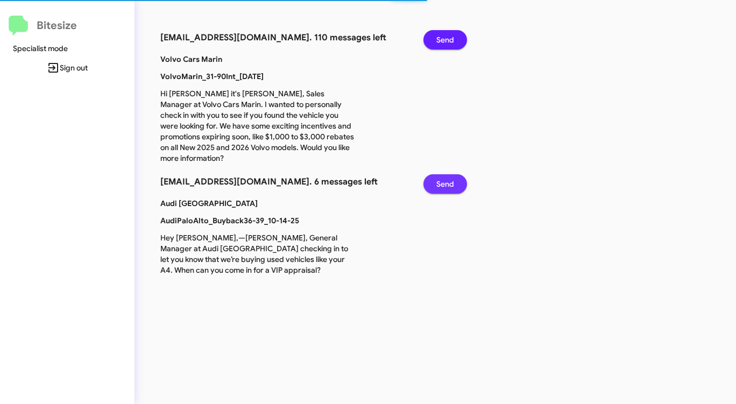
click at [442, 174] on span "Send" at bounding box center [445, 183] width 18 height 19
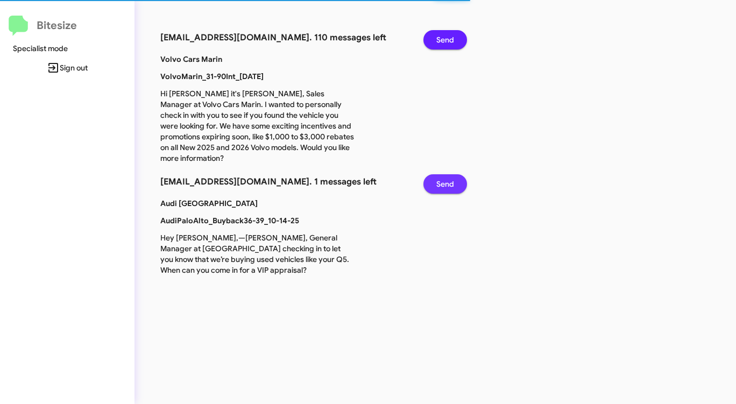
click at [442, 174] on span "Send" at bounding box center [445, 183] width 18 height 19
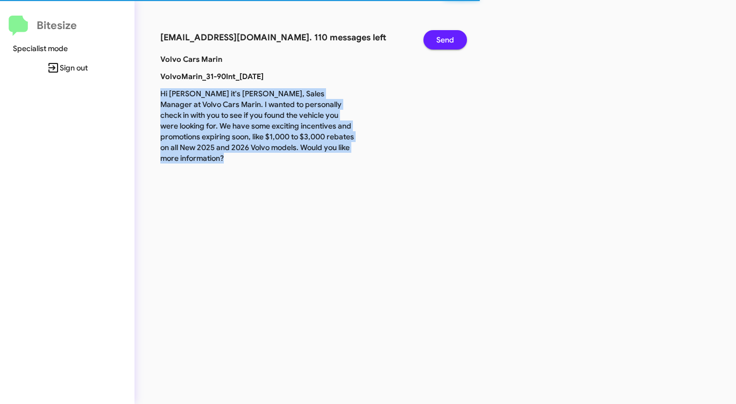
click at [442, 173] on div "[EMAIL_ADDRESS][DOMAIN_NAME]. 110 messages left Send Volvo Cars Marin VolvoMari…" at bounding box center [384, 202] width 501 height 404
click at [437, 42] on span "Send" at bounding box center [445, 39] width 18 height 19
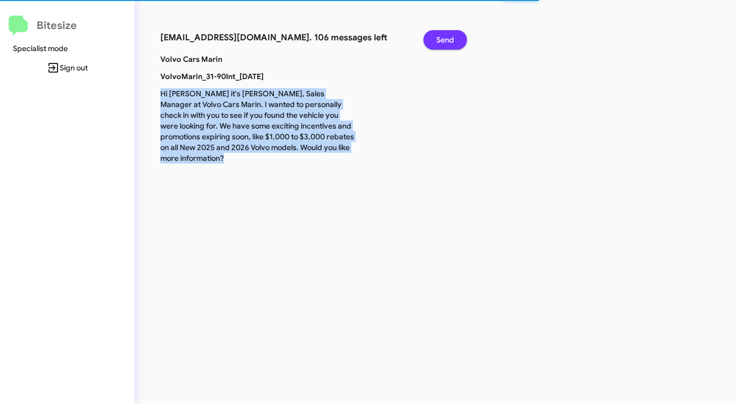
click at [437, 42] on span "Send" at bounding box center [445, 39] width 18 height 19
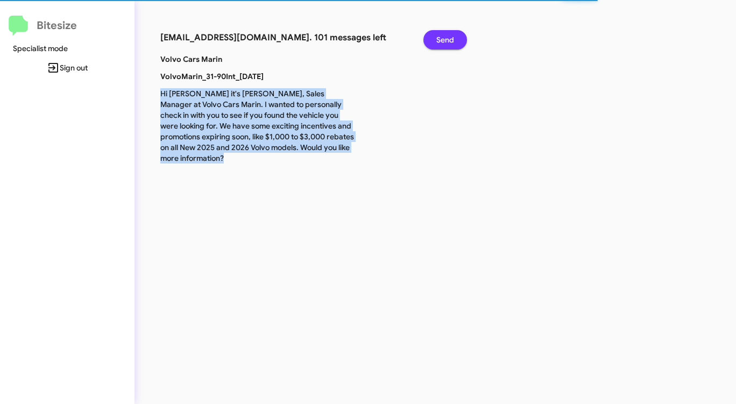
click at [437, 42] on span "Send" at bounding box center [445, 39] width 18 height 19
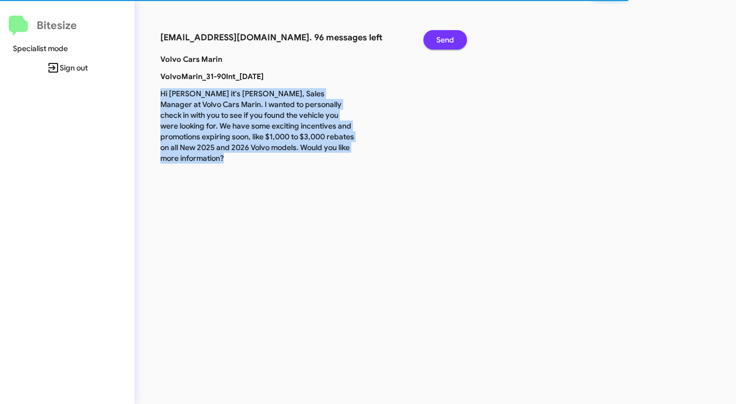
click at [437, 42] on span "Send" at bounding box center [445, 39] width 18 height 19
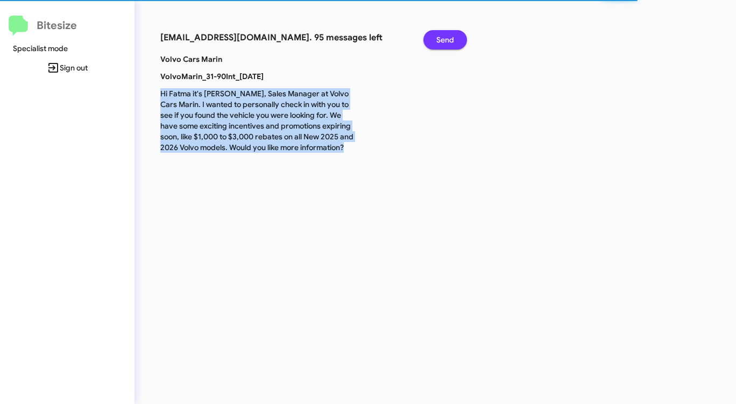
click at [437, 42] on span "Send" at bounding box center [445, 39] width 18 height 19
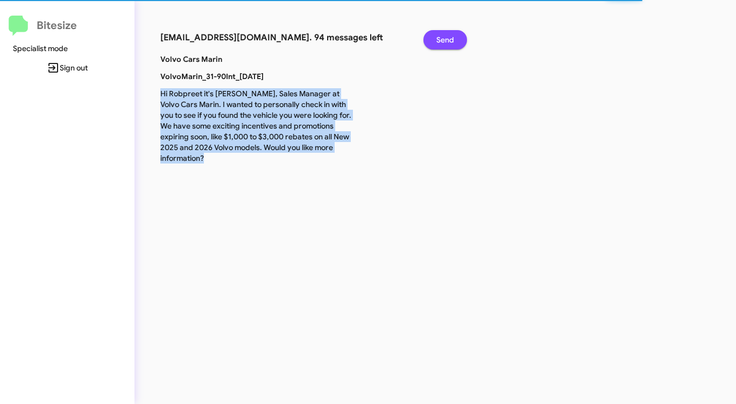
click at [437, 42] on span "Send" at bounding box center [445, 39] width 18 height 19
click at [437, 43] on span "Send" at bounding box center [445, 39] width 18 height 19
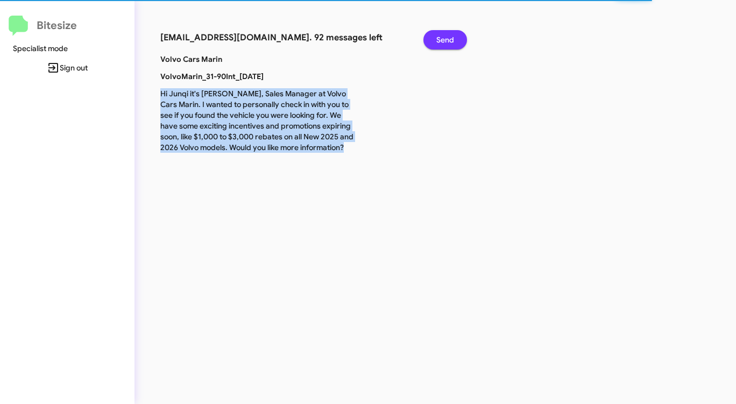
click at [437, 43] on span "Send" at bounding box center [445, 39] width 18 height 19
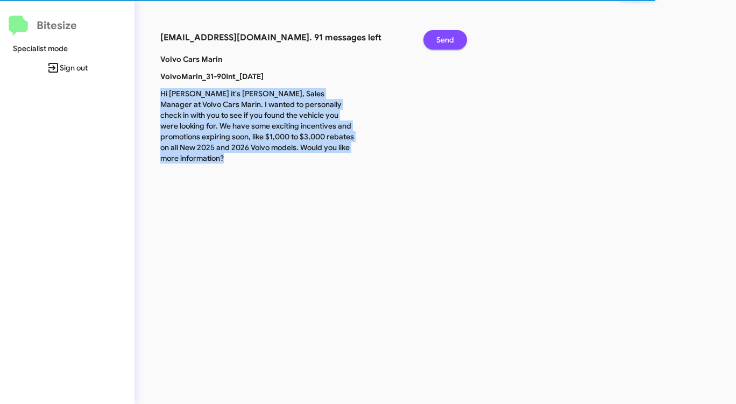
click at [437, 43] on span "Send" at bounding box center [445, 39] width 18 height 19
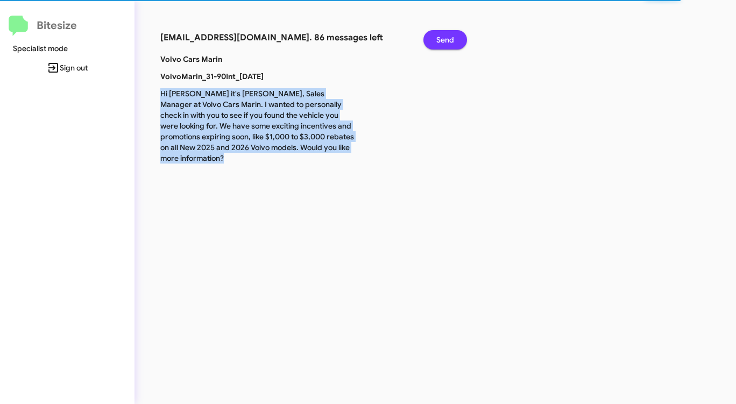
click at [437, 43] on span "Send" at bounding box center [445, 39] width 18 height 19
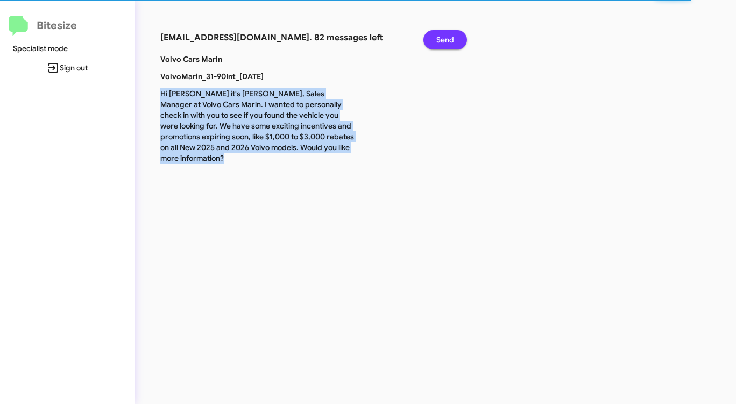
click at [437, 43] on span "Send" at bounding box center [445, 39] width 18 height 19
click at [437, 44] on span "Send" at bounding box center [445, 39] width 18 height 19
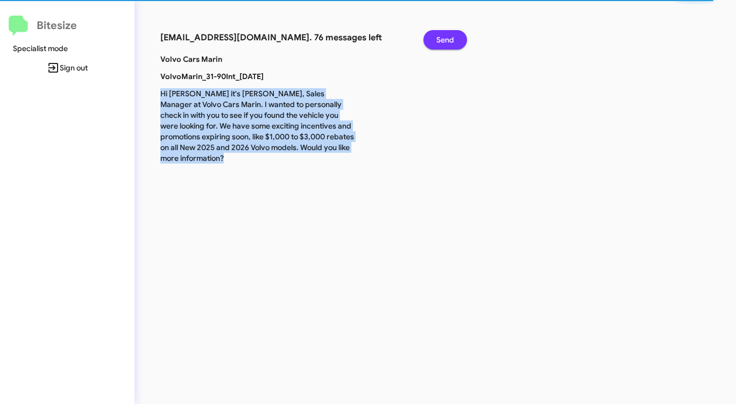
click at [437, 44] on span "Send" at bounding box center [445, 39] width 18 height 19
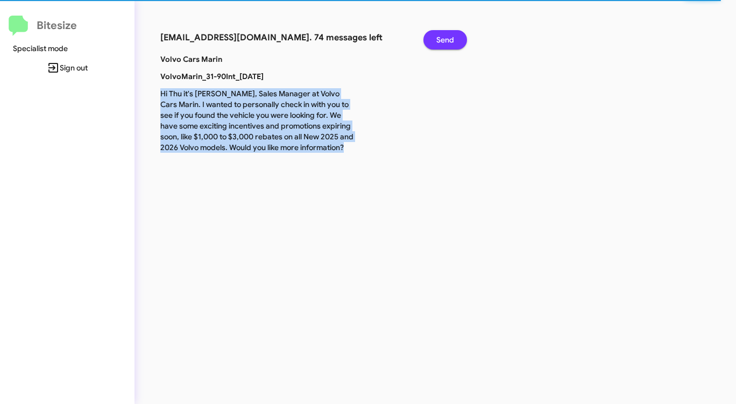
click at [437, 44] on span "Send" at bounding box center [445, 39] width 18 height 19
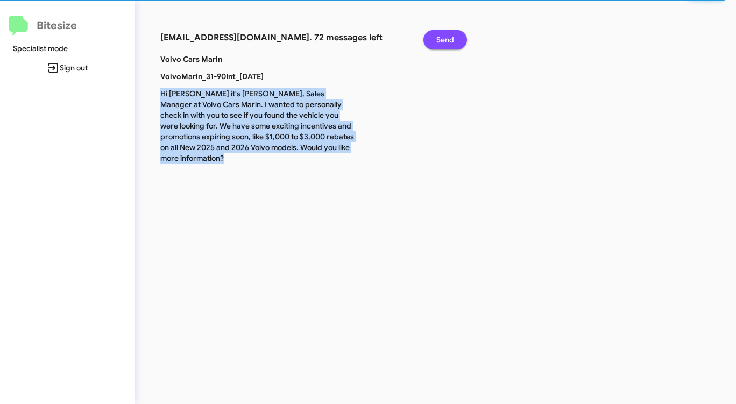
click at [437, 44] on span "Send" at bounding box center [445, 39] width 18 height 19
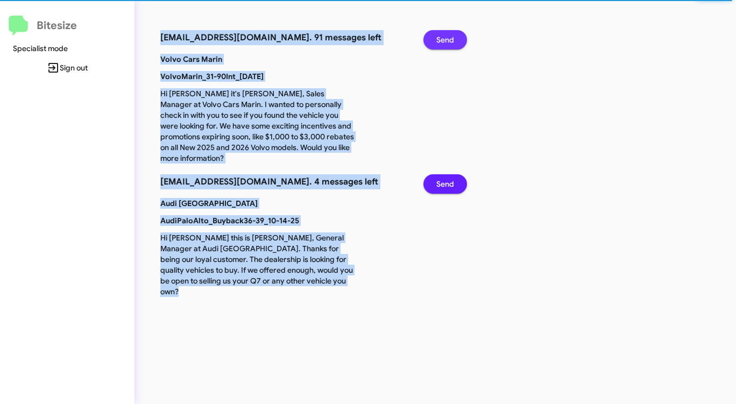
click at [437, 44] on span "Send" at bounding box center [445, 39] width 18 height 19
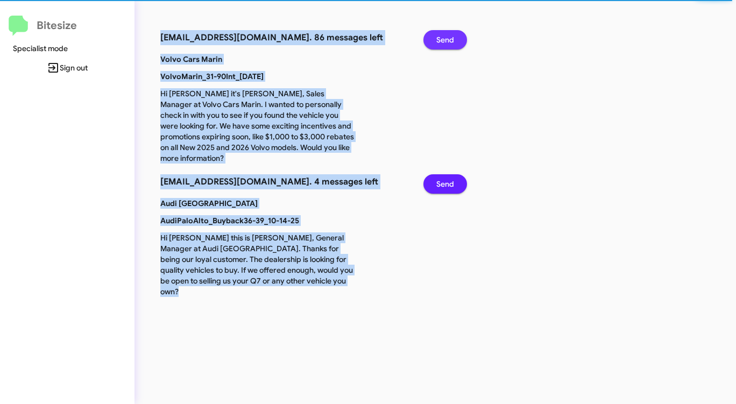
click at [437, 44] on span "Send" at bounding box center [445, 39] width 18 height 19
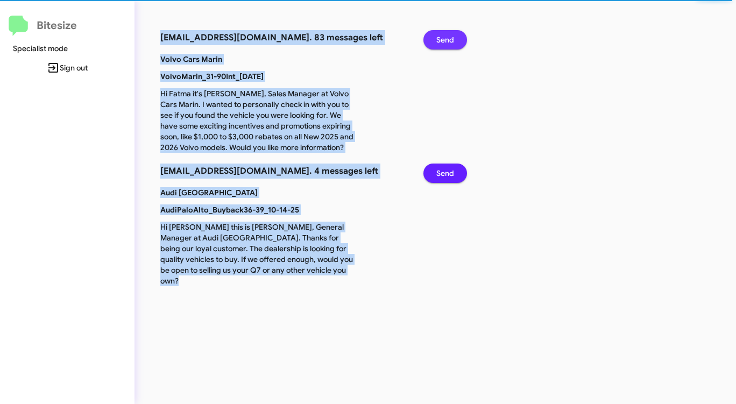
click at [437, 44] on span "Send" at bounding box center [445, 39] width 18 height 19
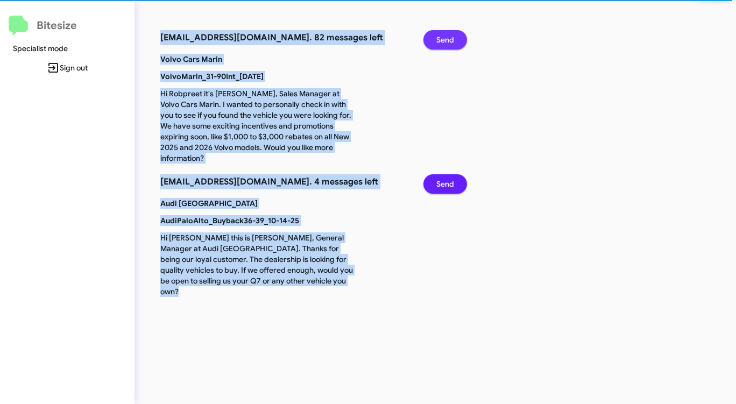
click at [437, 44] on span "Send" at bounding box center [445, 39] width 18 height 19
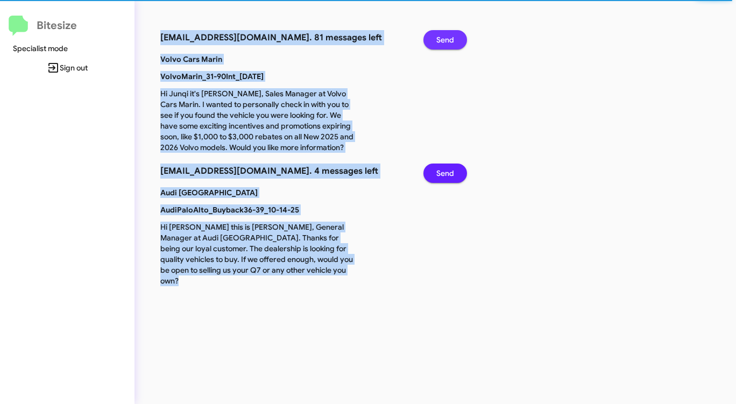
click at [437, 44] on span "Send" at bounding box center [445, 39] width 18 height 19
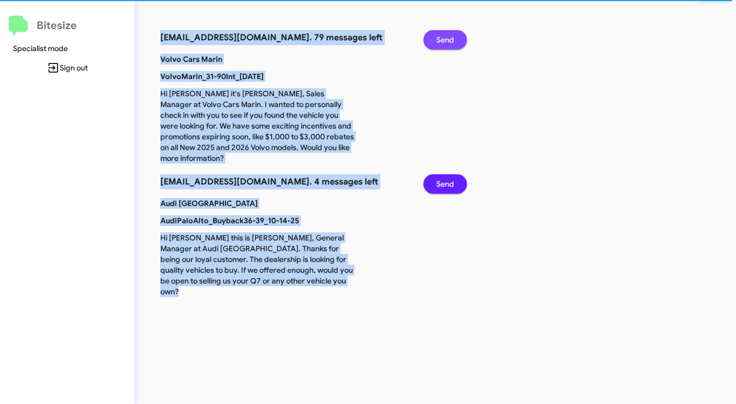
click at [437, 44] on span "Send" at bounding box center [445, 39] width 18 height 19
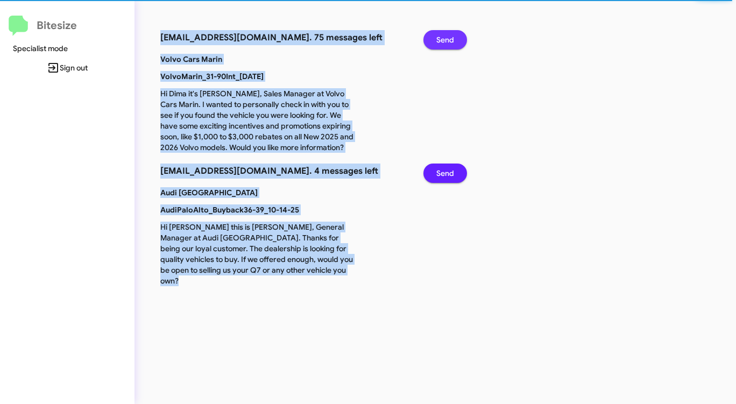
click at [437, 44] on span "Send" at bounding box center [445, 39] width 18 height 19
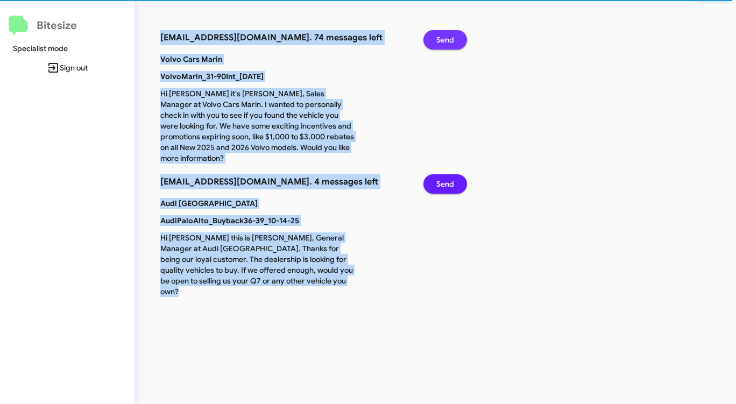
click at [437, 44] on span "Send" at bounding box center [445, 39] width 18 height 19
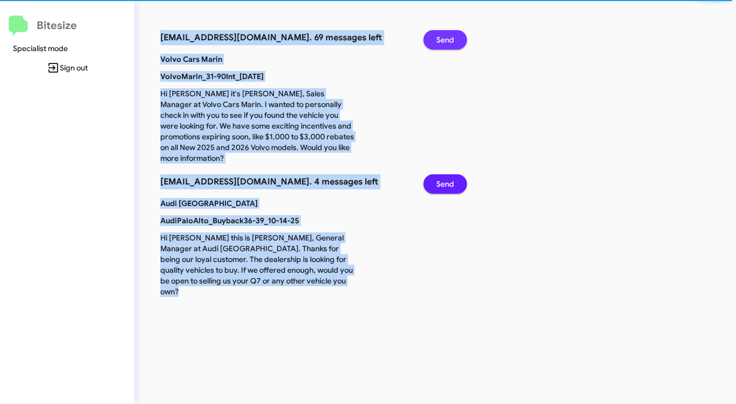
click at [437, 44] on span "Send" at bounding box center [445, 39] width 18 height 19
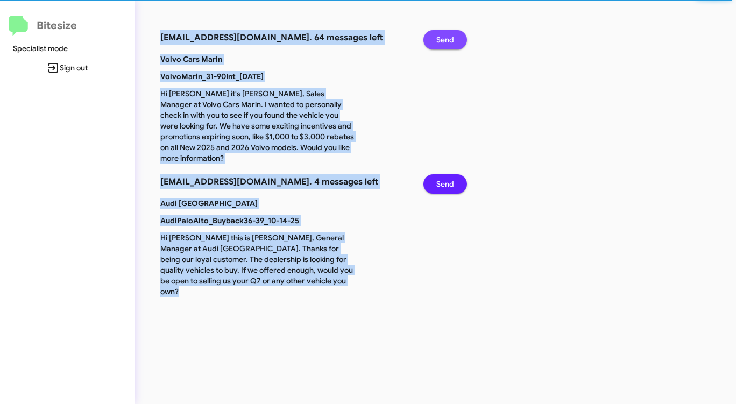
click at [437, 44] on span "Send" at bounding box center [445, 39] width 18 height 19
click at [437, 45] on span "Send" at bounding box center [445, 39] width 18 height 19
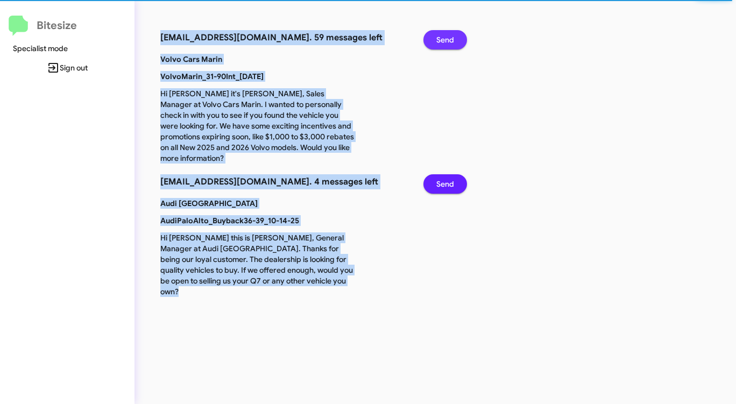
click at [437, 45] on span "Send" at bounding box center [445, 39] width 18 height 19
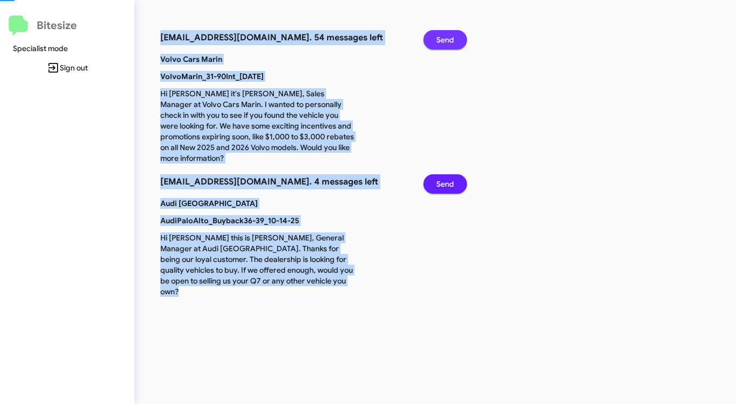
click at [437, 45] on span "Send" at bounding box center [445, 39] width 18 height 19
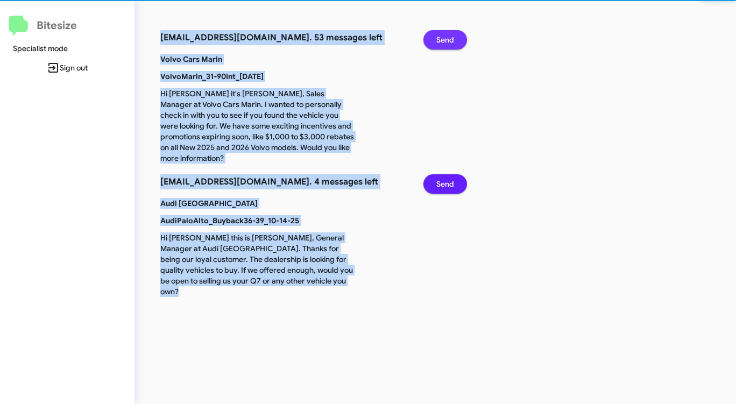
click at [437, 45] on span "Send" at bounding box center [445, 39] width 18 height 19
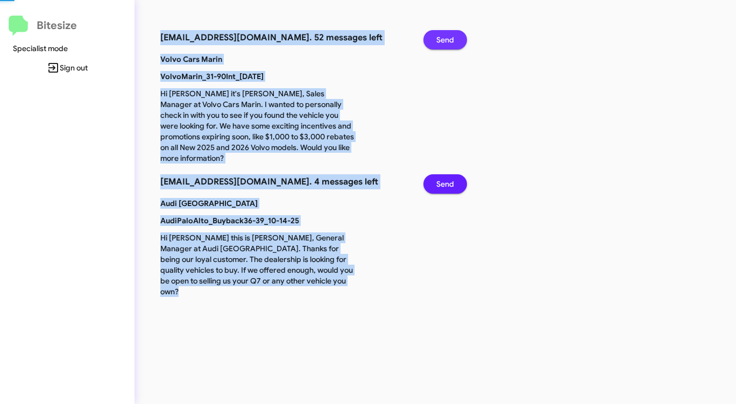
click at [437, 45] on span "Send" at bounding box center [445, 39] width 18 height 19
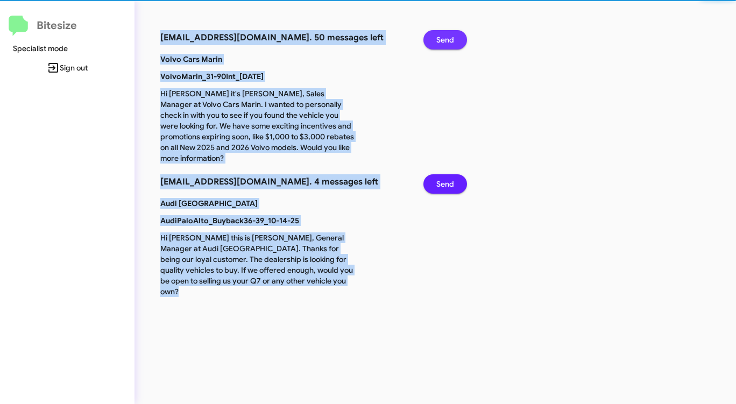
click at [437, 45] on span "Send" at bounding box center [445, 39] width 18 height 19
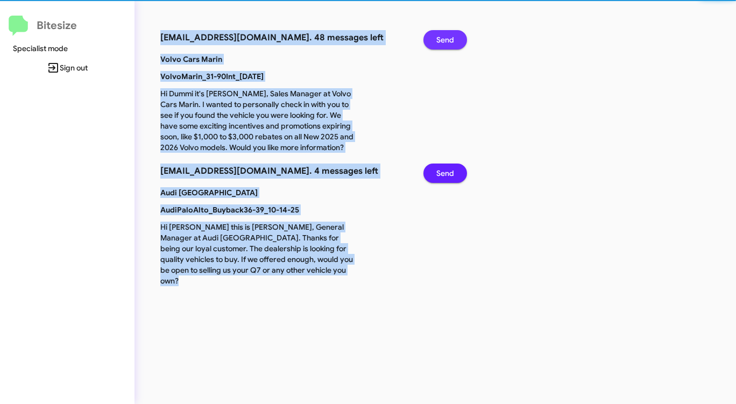
click at [437, 45] on span "Send" at bounding box center [445, 39] width 18 height 19
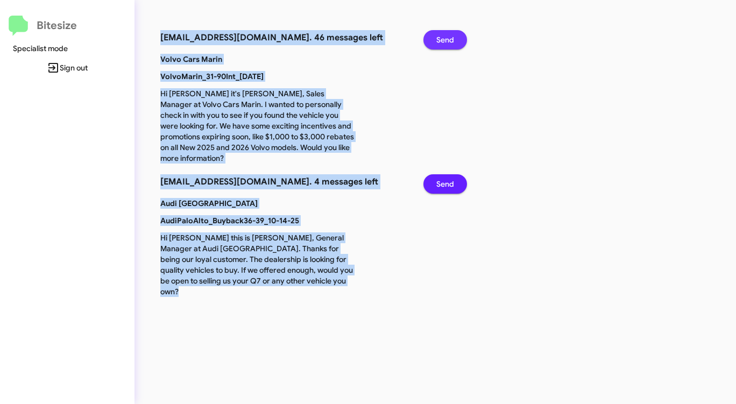
click at [437, 45] on span "Send" at bounding box center [445, 39] width 18 height 19
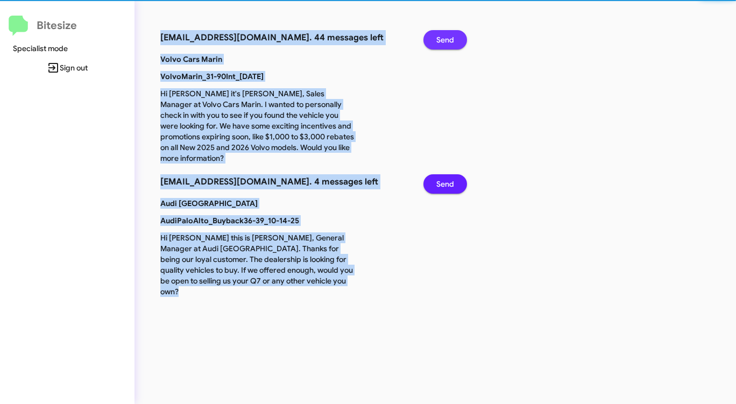
click at [437, 45] on span "Send" at bounding box center [445, 39] width 18 height 19
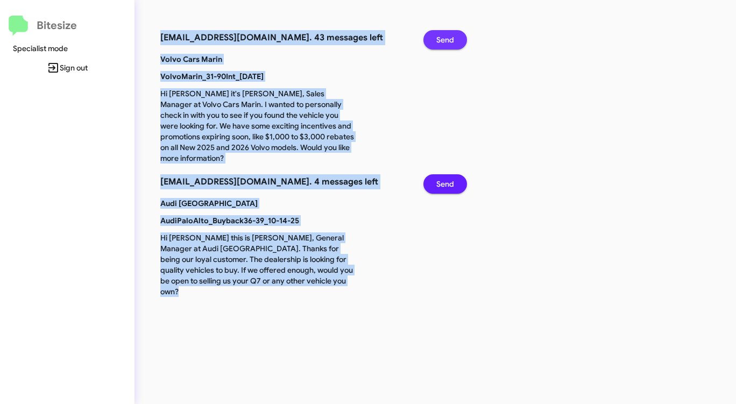
click at [437, 45] on span "Send" at bounding box center [445, 39] width 18 height 19
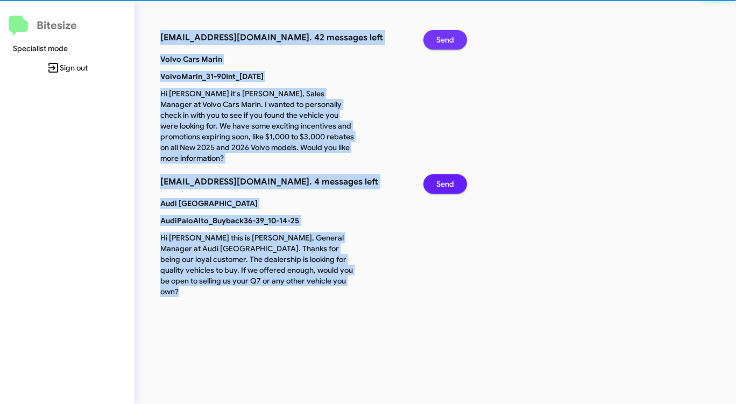
click at [437, 45] on span "Send" at bounding box center [445, 39] width 18 height 19
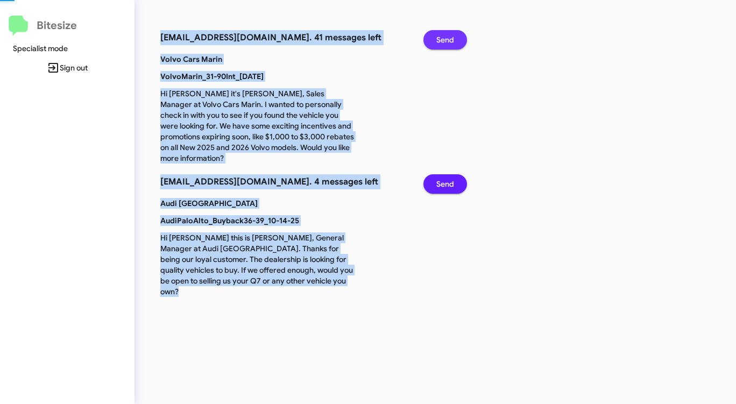
click at [437, 45] on span "Send" at bounding box center [445, 39] width 18 height 19
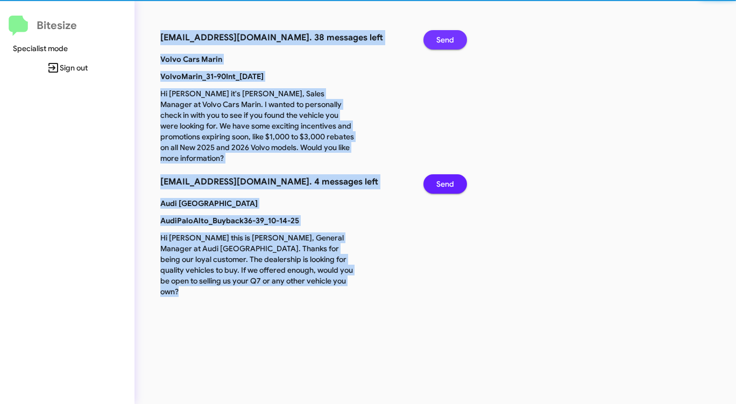
click at [437, 45] on span "Send" at bounding box center [445, 39] width 18 height 19
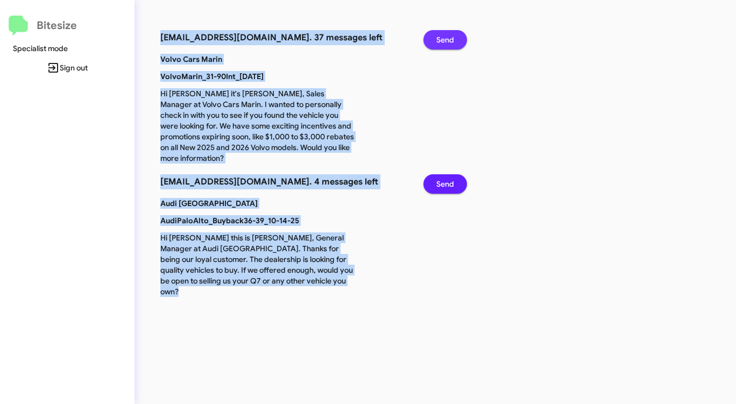
click at [437, 45] on span "Send" at bounding box center [445, 39] width 18 height 19
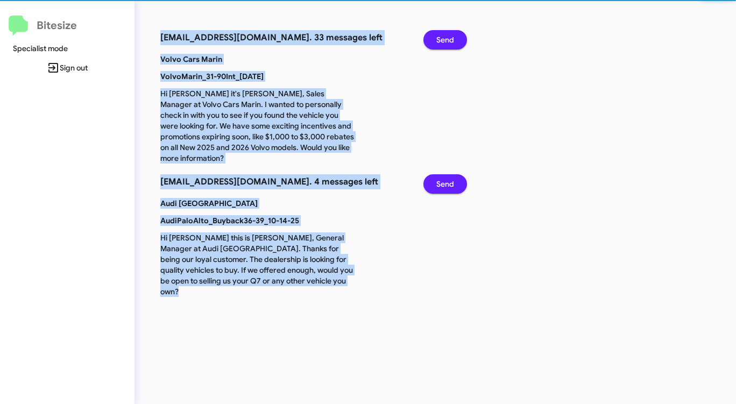
click at [437, 45] on span "Send" at bounding box center [445, 39] width 18 height 19
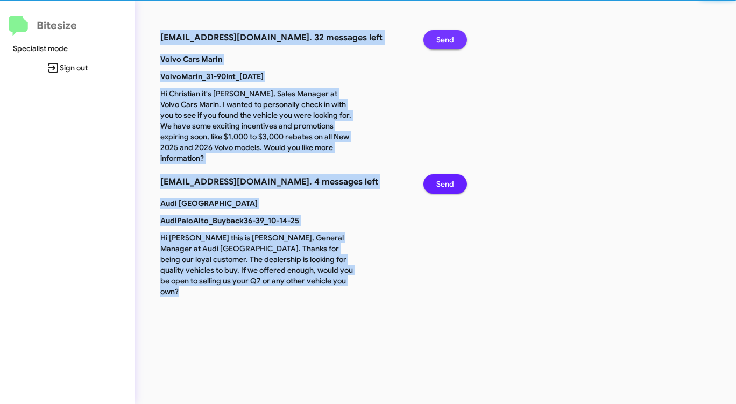
click at [437, 45] on span "Send" at bounding box center [445, 39] width 18 height 19
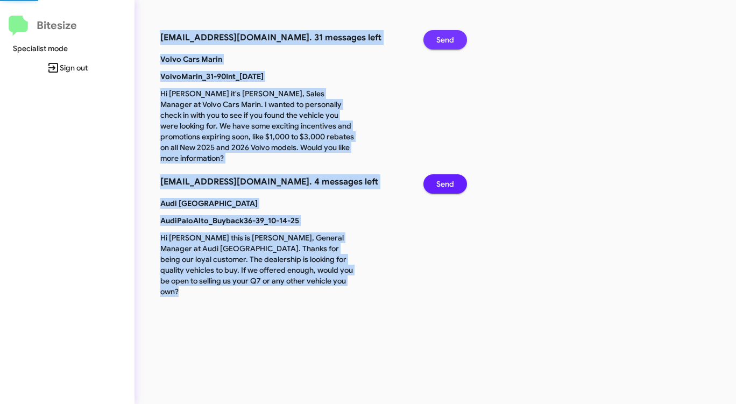
click at [437, 45] on span "Send" at bounding box center [445, 39] width 18 height 19
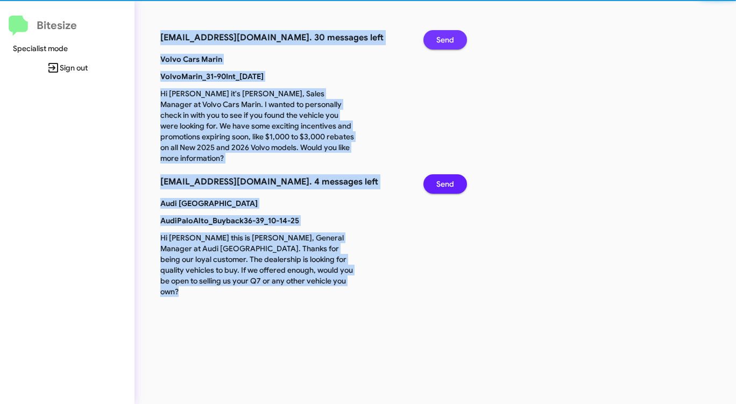
click at [437, 45] on span "Send" at bounding box center [445, 39] width 18 height 19
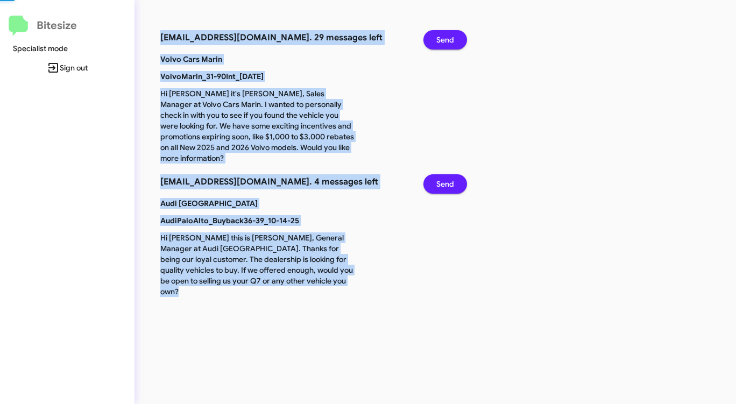
click at [437, 45] on span "Send" at bounding box center [445, 39] width 18 height 19
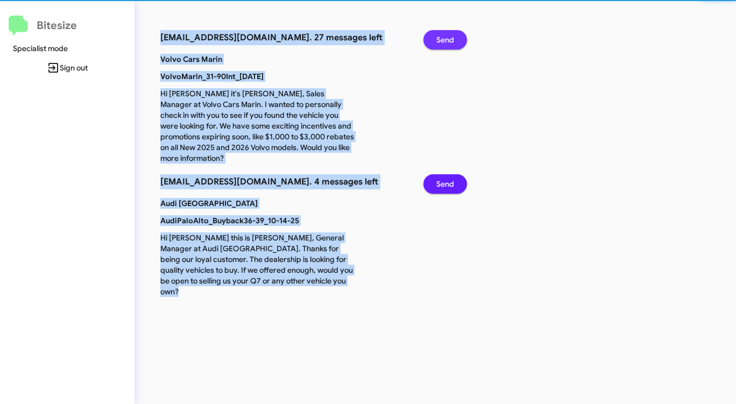
click at [437, 45] on span "Send" at bounding box center [445, 39] width 18 height 19
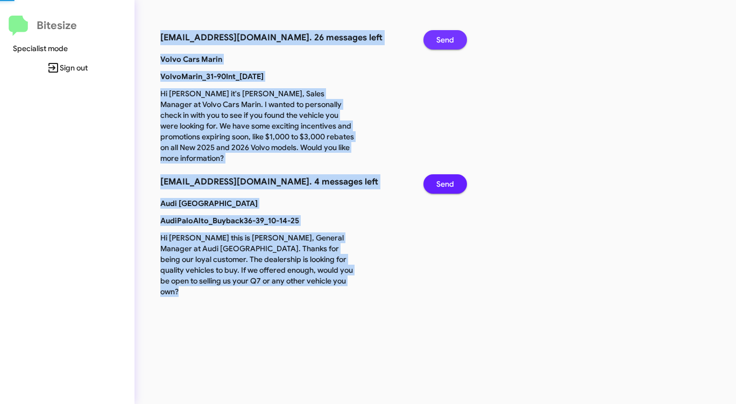
click at [437, 45] on span "Send" at bounding box center [445, 39] width 18 height 19
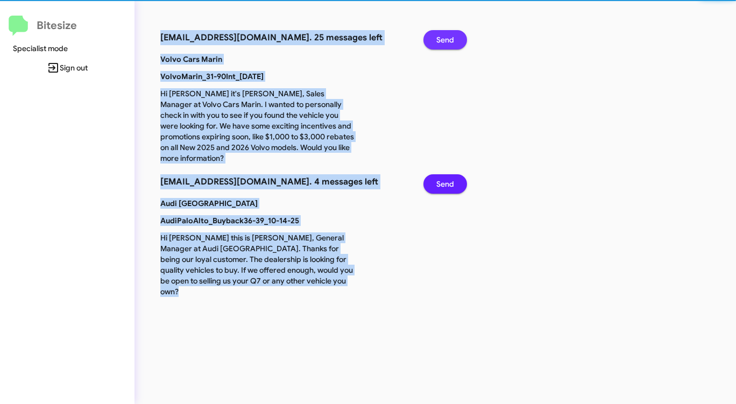
click at [437, 45] on span "Send" at bounding box center [445, 39] width 18 height 19
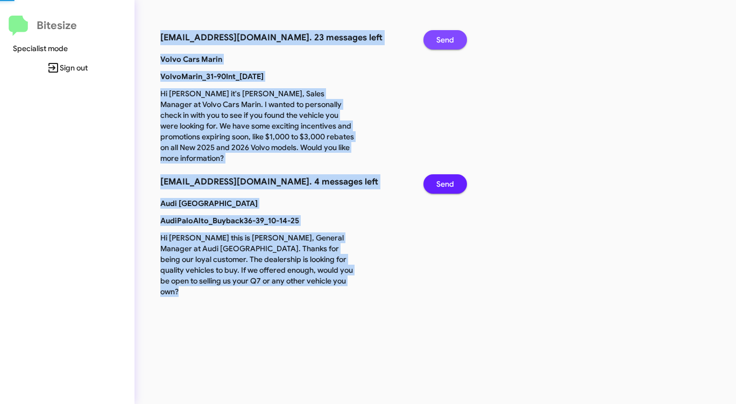
click at [437, 45] on span "Send" at bounding box center [445, 39] width 18 height 19
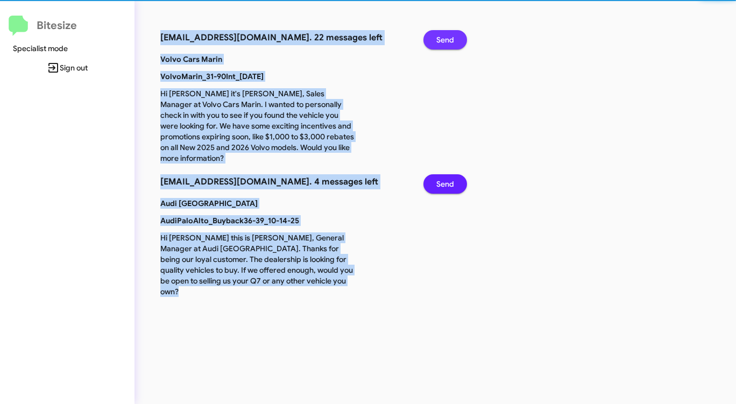
click at [437, 45] on span "Send" at bounding box center [445, 39] width 18 height 19
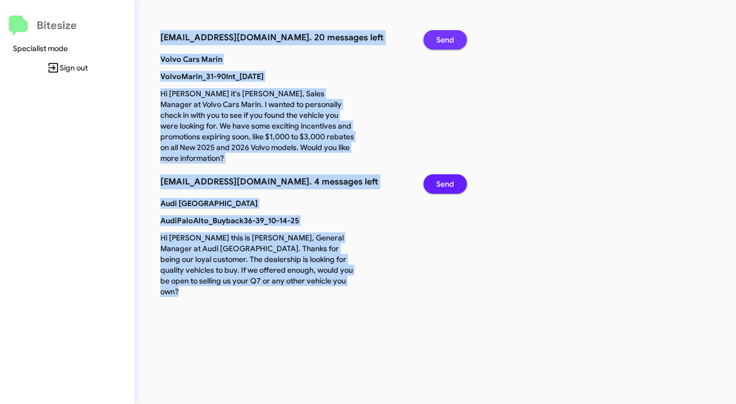
click at [437, 45] on span "Send" at bounding box center [445, 39] width 18 height 19
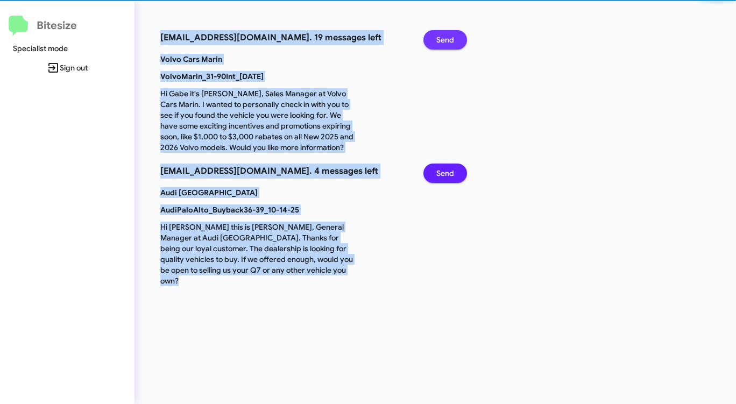
click at [437, 45] on span "Send" at bounding box center [445, 39] width 18 height 19
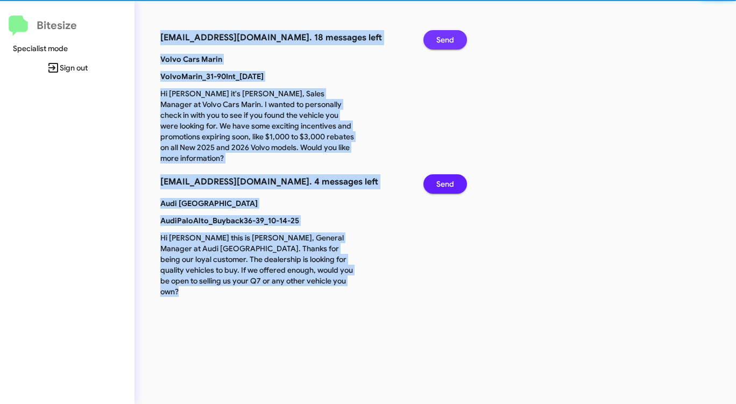
click at [437, 45] on span "Send" at bounding box center [445, 39] width 18 height 19
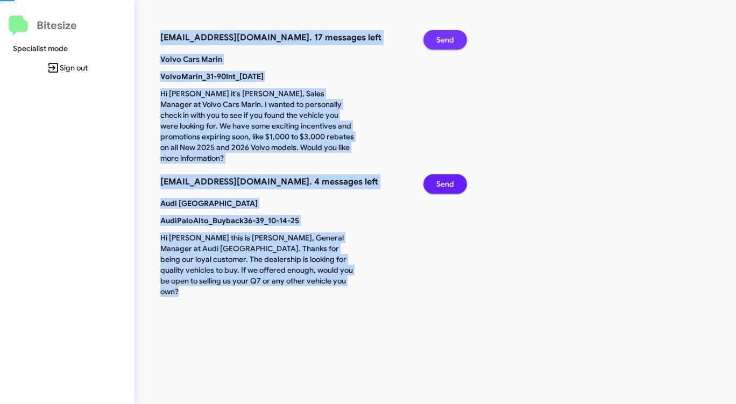
click at [437, 45] on span "Send" at bounding box center [445, 39] width 18 height 19
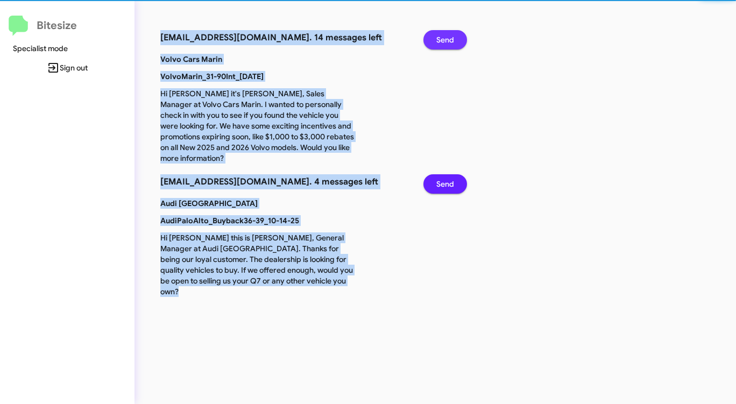
click at [437, 45] on span "Send" at bounding box center [445, 39] width 18 height 19
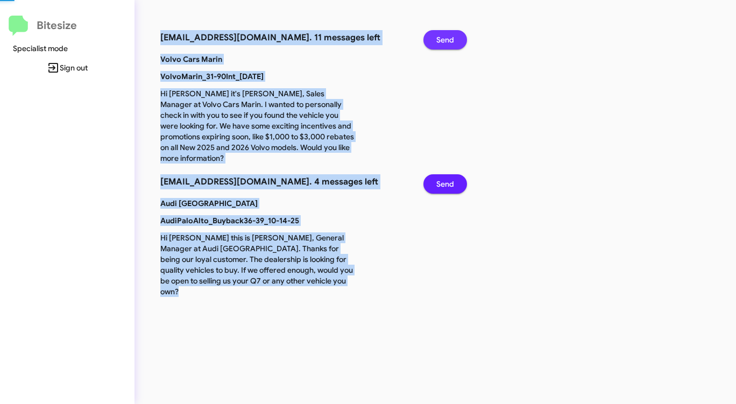
click at [437, 45] on span "Send" at bounding box center [445, 39] width 18 height 19
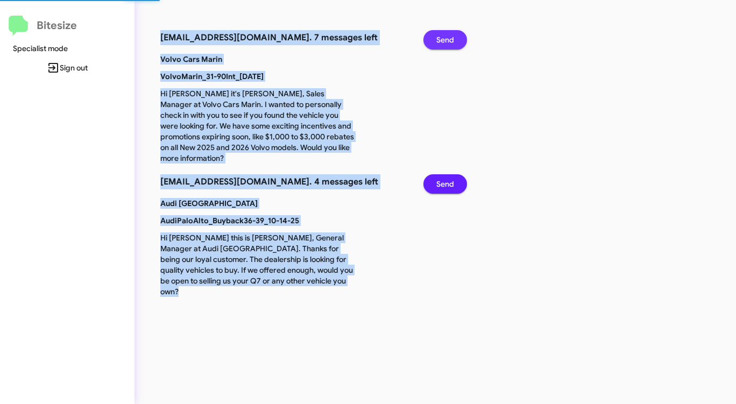
click at [437, 45] on span "Send" at bounding box center [445, 39] width 18 height 19
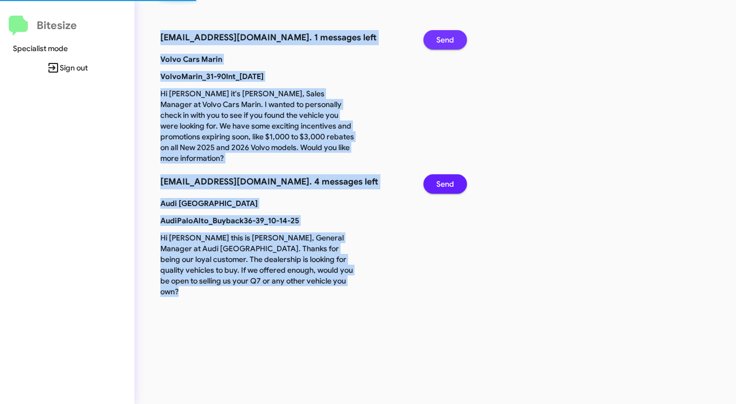
click at [437, 45] on span "Send" at bounding box center [445, 39] width 18 height 19
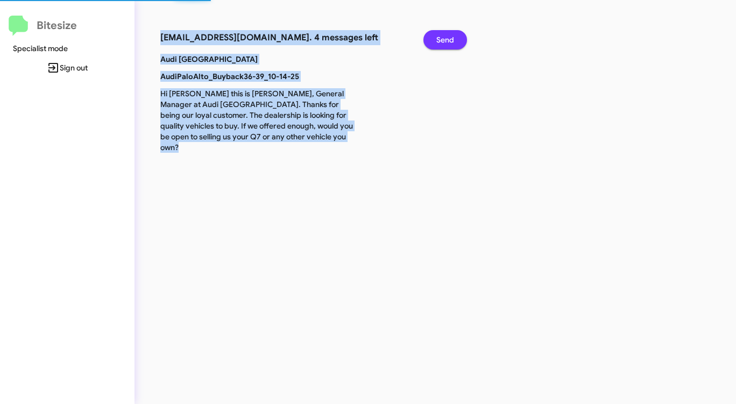
click at [437, 45] on span "Send" at bounding box center [445, 39] width 18 height 19
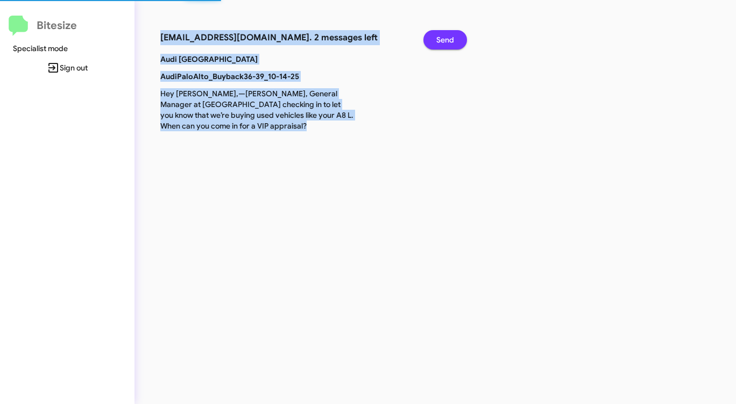
click at [437, 45] on span "Send" at bounding box center [445, 39] width 18 height 19
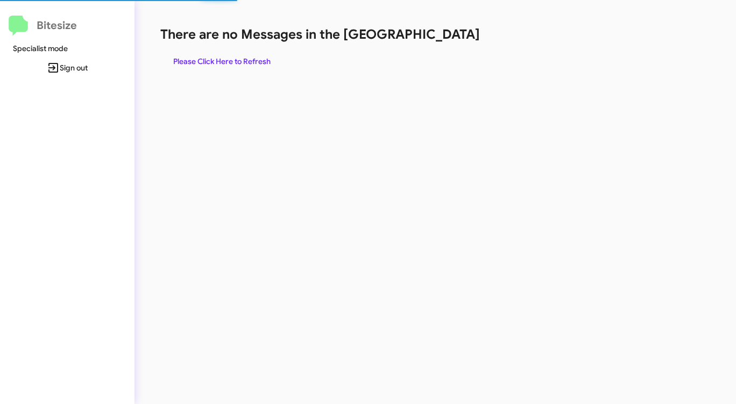
click at [437, 45] on div "There are no Messages in the Queue Please Click Here to Refresh" at bounding box center [385, 48] width 450 height 45
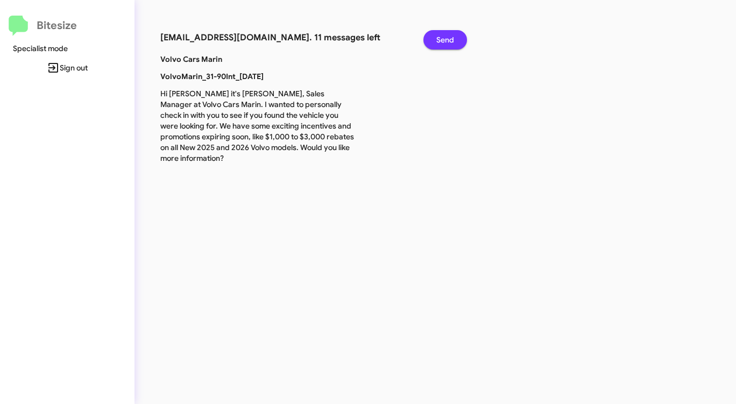
click at [448, 39] on span "Send" at bounding box center [445, 39] width 18 height 19
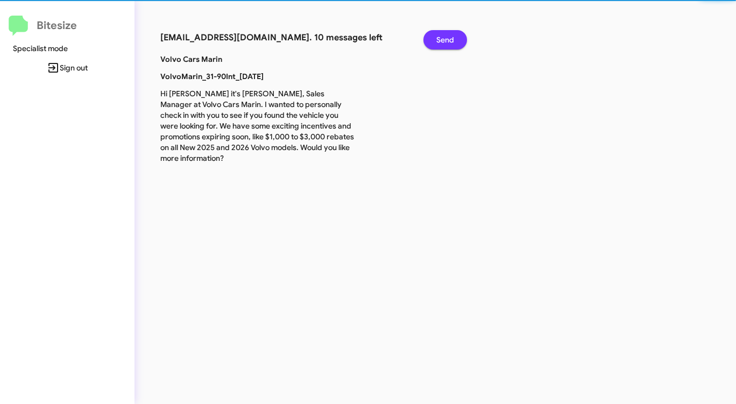
click at [448, 39] on span "Send" at bounding box center [445, 39] width 18 height 19
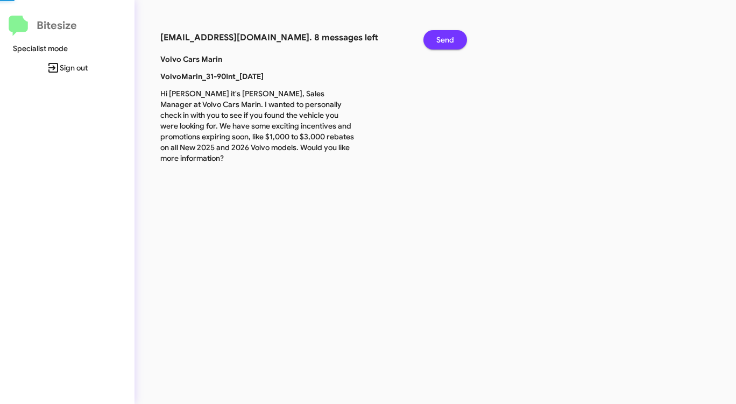
click at [448, 39] on span "Send" at bounding box center [445, 39] width 18 height 19
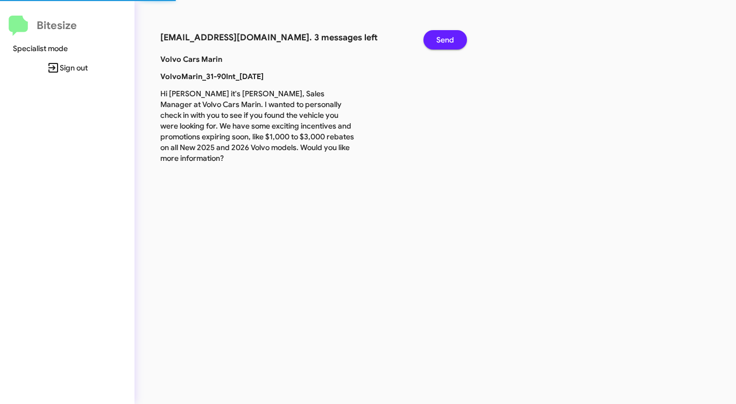
click at [448, 39] on span "Send" at bounding box center [445, 39] width 18 height 19
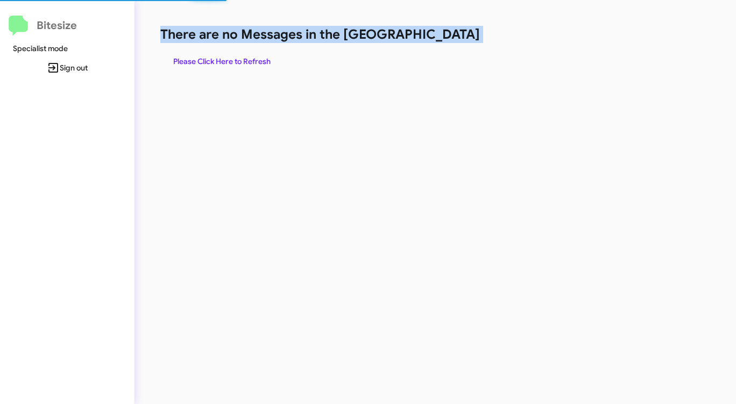
click at [448, 39] on h1 "There are no Messages in the [GEOGRAPHIC_DATA]" at bounding box center [385, 34] width 450 height 17
click at [255, 63] on span "Please Click Here to Refresh" at bounding box center [221, 61] width 97 height 19
click at [256, 63] on span "Please Click Here to Refresh" at bounding box center [221, 61] width 97 height 19
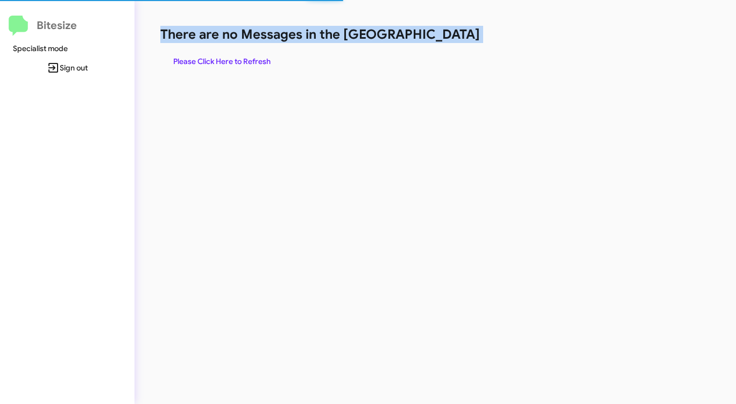
click at [256, 63] on span "Please Click Here to Refresh" at bounding box center [221, 61] width 97 height 19
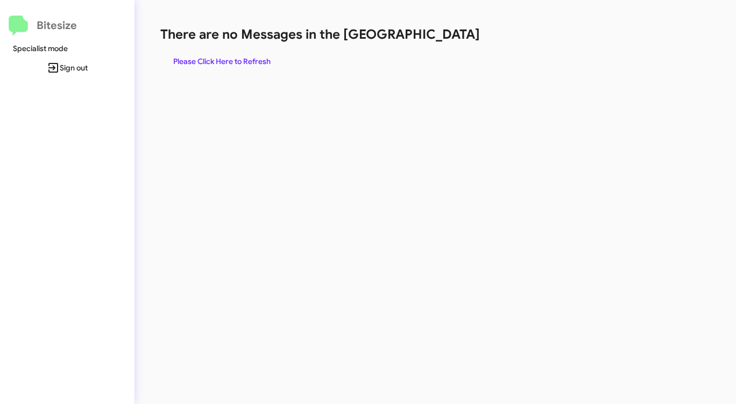
click at [223, 62] on span "Please Click Here to Refresh" at bounding box center [221, 61] width 97 height 19
click at [225, 63] on span "Please Click Here to Refresh" at bounding box center [221, 61] width 97 height 19
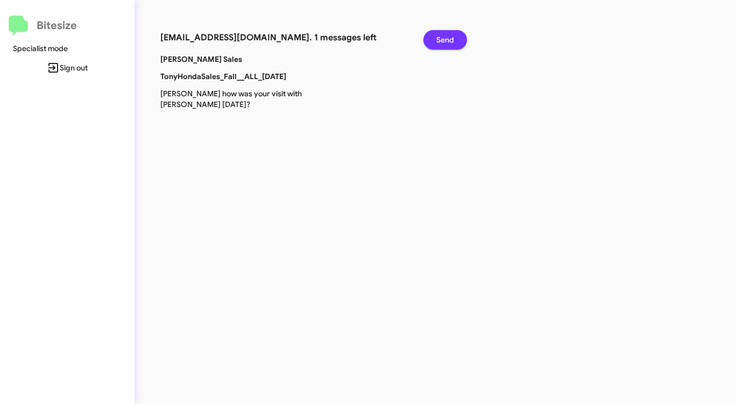
click at [448, 38] on span "Send" at bounding box center [445, 39] width 18 height 19
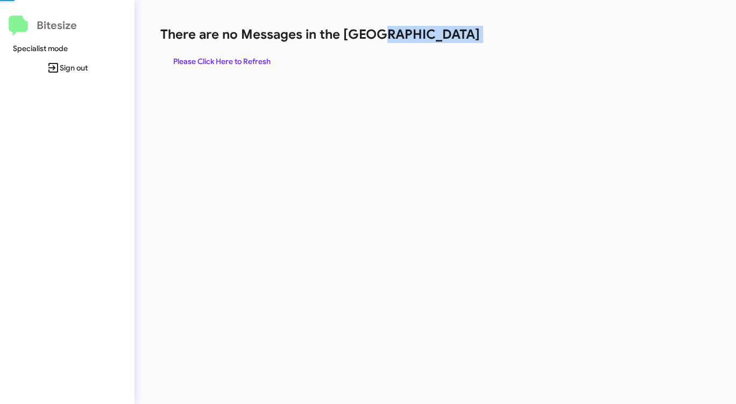
click at [448, 38] on h1 "There are no Messages in the [GEOGRAPHIC_DATA]" at bounding box center [385, 34] width 450 height 17
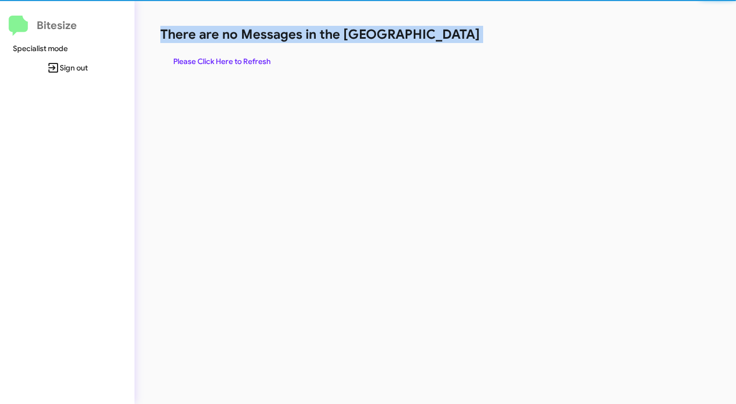
click at [448, 38] on h1 "There are no Messages in the [GEOGRAPHIC_DATA]" at bounding box center [385, 34] width 450 height 17
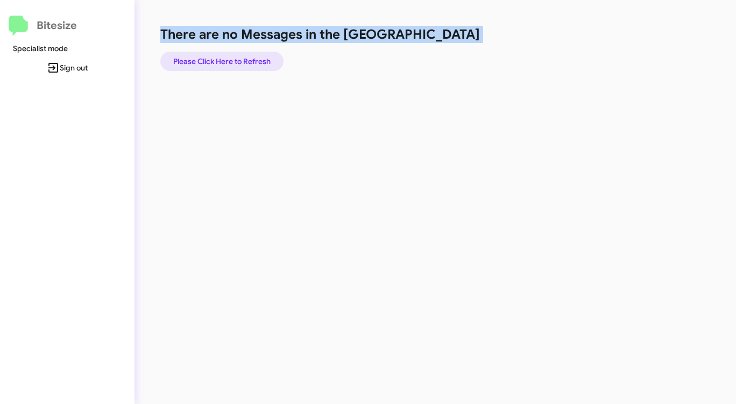
click at [221, 60] on span "Please Click Here to Refresh" at bounding box center [221, 61] width 97 height 19
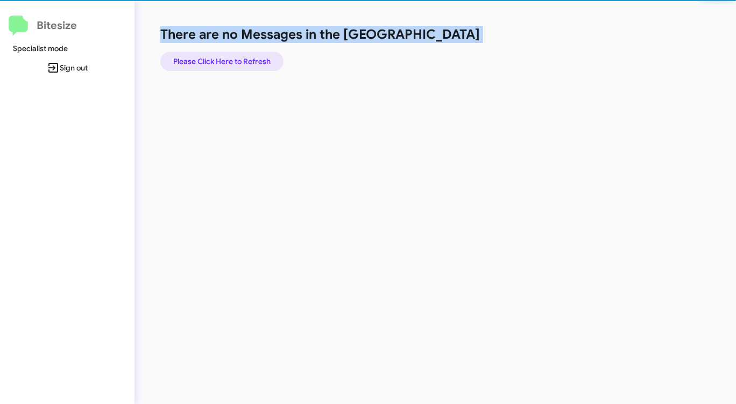
click at [221, 60] on span "Please Click Here to Refresh" at bounding box center [221, 61] width 97 height 19
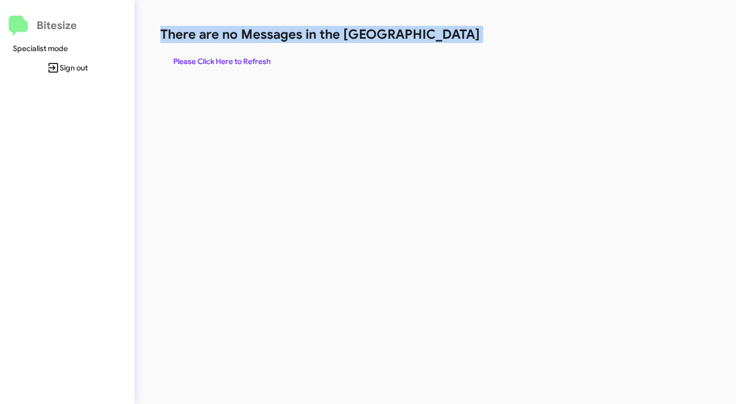
click at [221, 60] on span "Please Click Here to Refresh" at bounding box center [221, 61] width 97 height 19
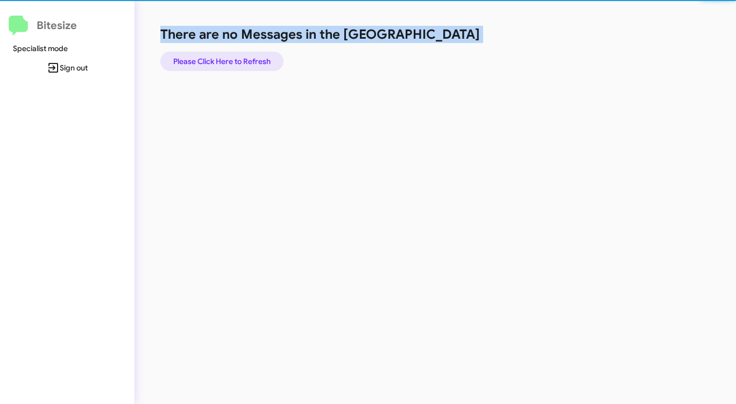
click at [221, 60] on span "Please Click Here to Refresh" at bounding box center [221, 61] width 97 height 19
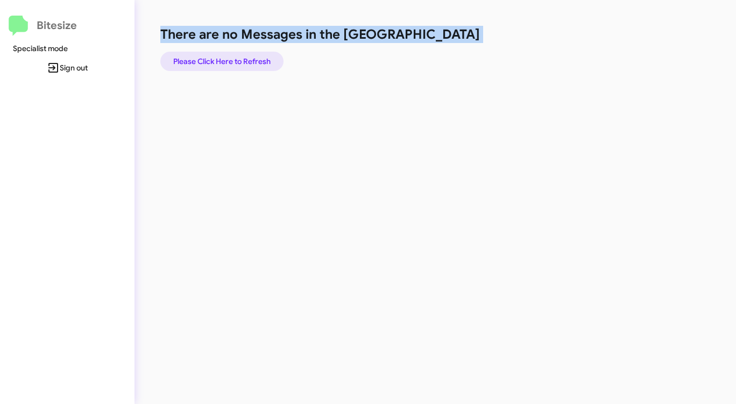
click at [221, 60] on span "Please Click Here to Refresh" at bounding box center [221, 61] width 97 height 19
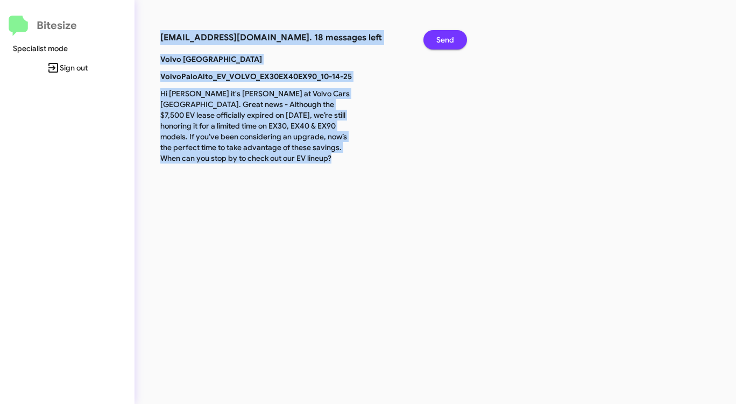
click at [444, 35] on span "Send" at bounding box center [445, 39] width 18 height 19
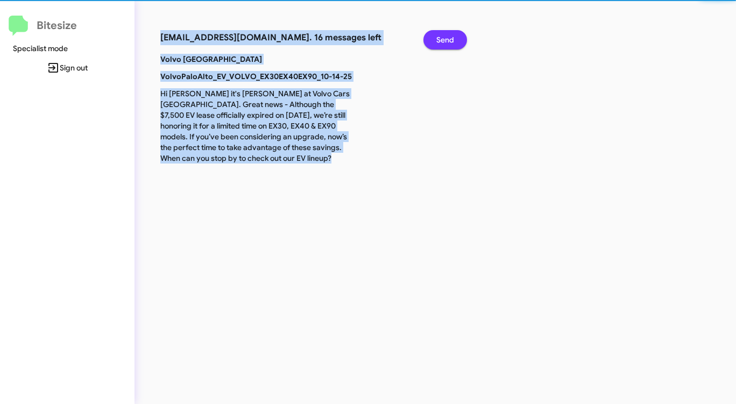
click at [444, 35] on span "Send" at bounding box center [445, 39] width 18 height 19
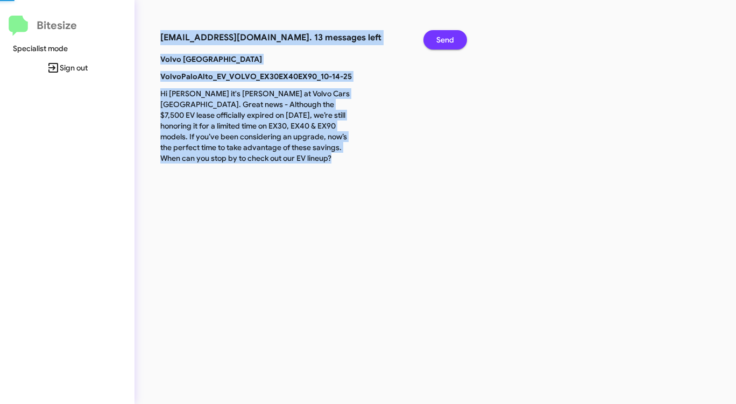
click at [444, 35] on span "Send" at bounding box center [445, 39] width 18 height 19
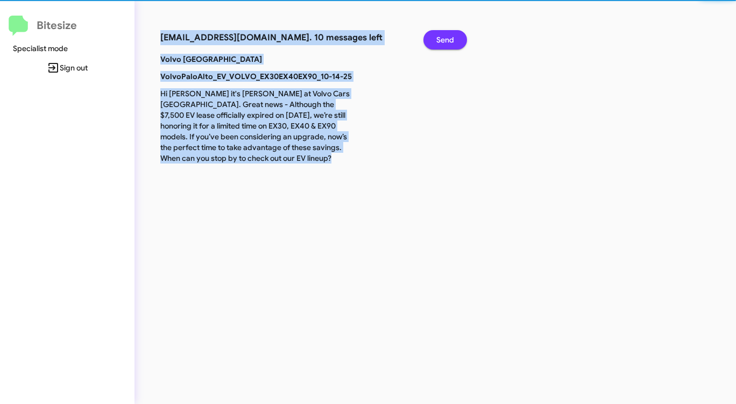
click at [444, 35] on span "Send" at bounding box center [445, 39] width 18 height 19
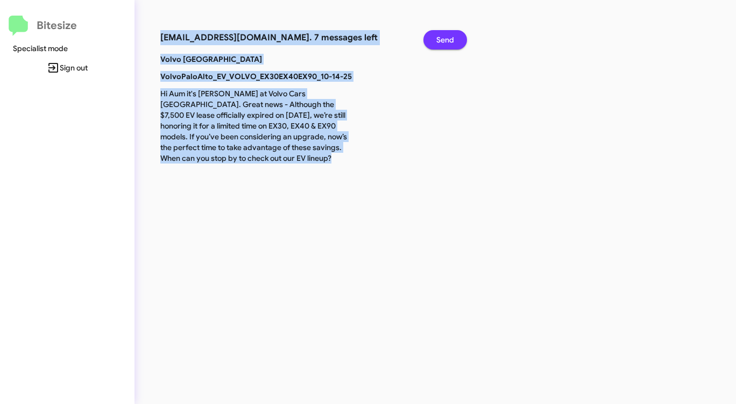
click at [444, 35] on span "Send" at bounding box center [445, 39] width 18 height 19
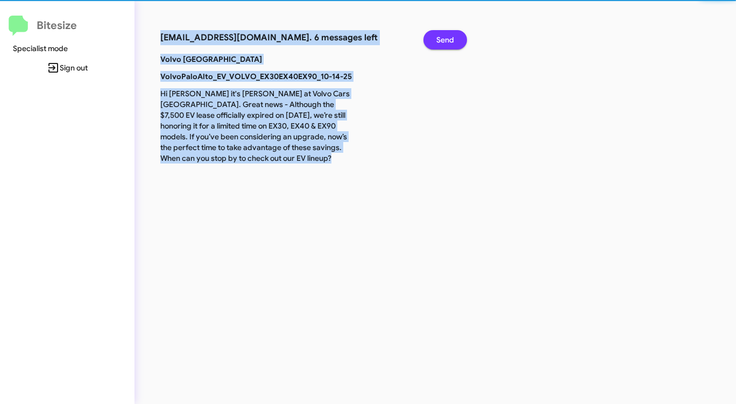
click at [444, 35] on span "Send" at bounding box center [445, 39] width 18 height 19
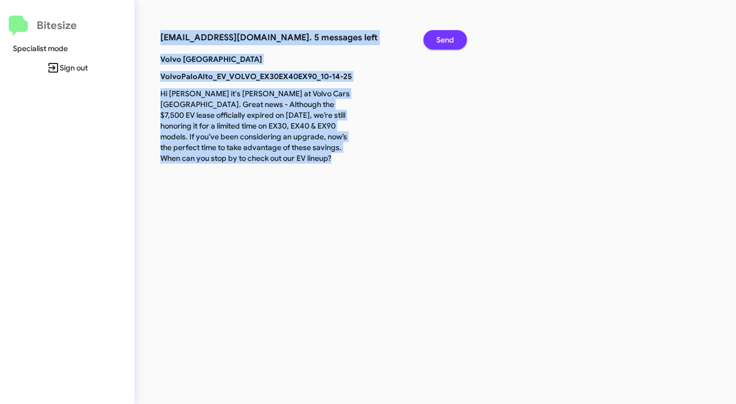
click at [444, 35] on span "Send" at bounding box center [445, 39] width 18 height 19
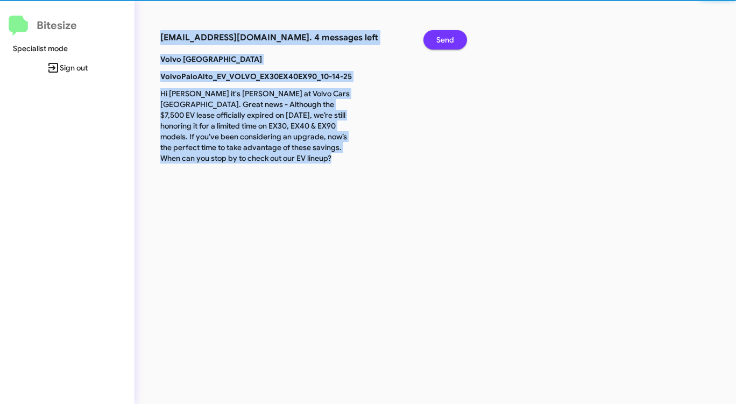
click at [444, 35] on span "Send" at bounding box center [445, 39] width 18 height 19
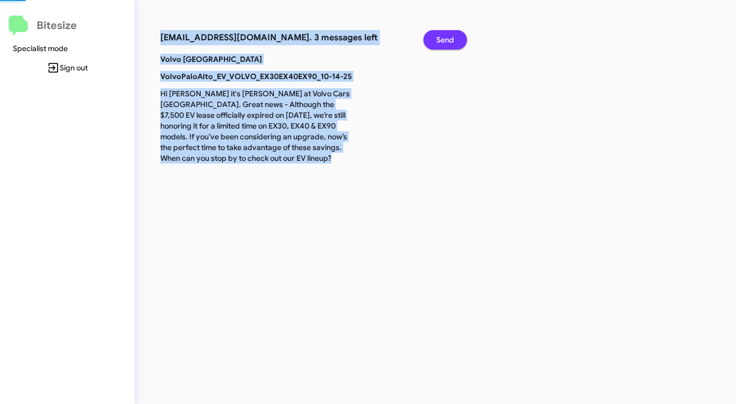
click at [444, 35] on span "Send" at bounding box center [445, 39] width 18 height 19
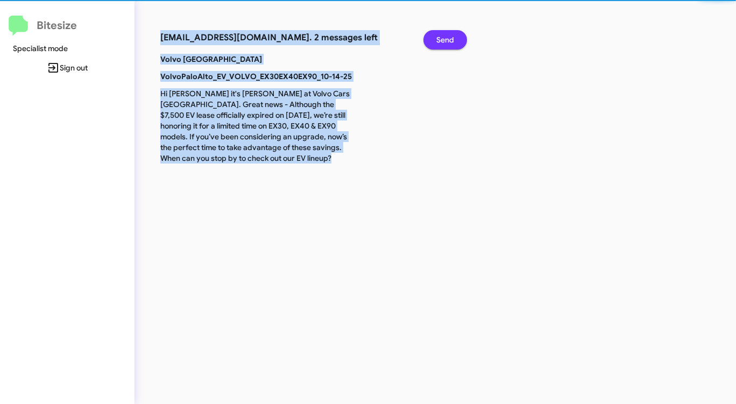
click at [444, 35] on span "Send" at bounding box center [445, 39] width 18 height 19
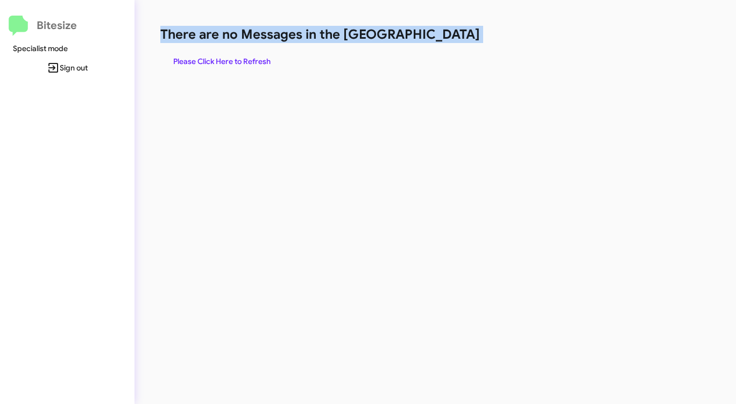
click at [444, 35] on h1 "There are no Messages in the [GEOGRAPHIC_DATA]" at bounding box center [385, 34] width 450 height 17
click at [226, 56] on span "Please Click Here to Refresh" at bounding box center [221, 61] width 97 height 19
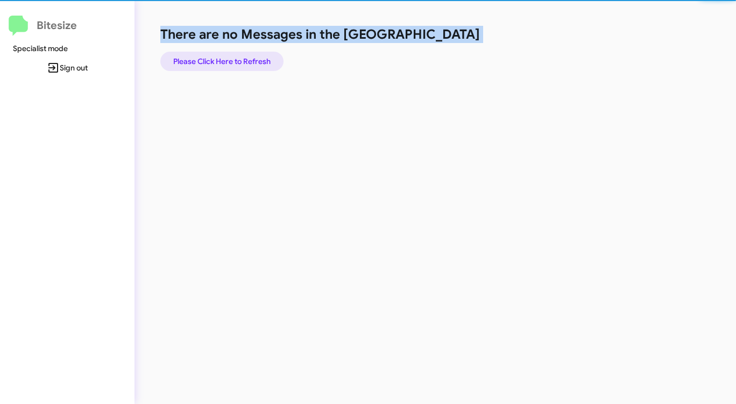
click at [226, 56] on span "Please Click Here to Refresh" at bounding box center [221, 61] width 97 height 19
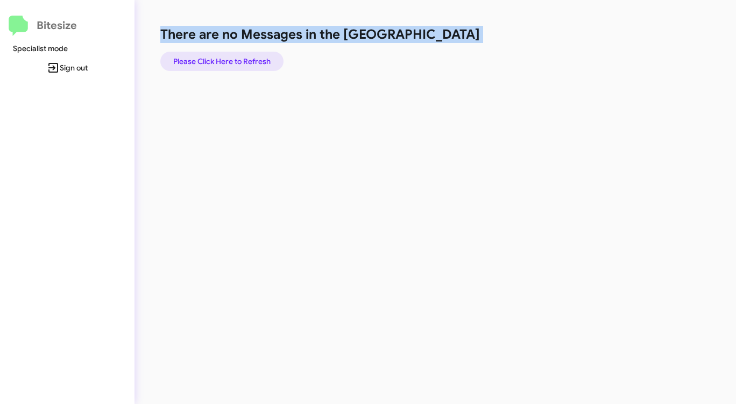
click at [226, 56] on span "Please Click Here to Refresh" at bounding box center [221, 61] width 97 height 19
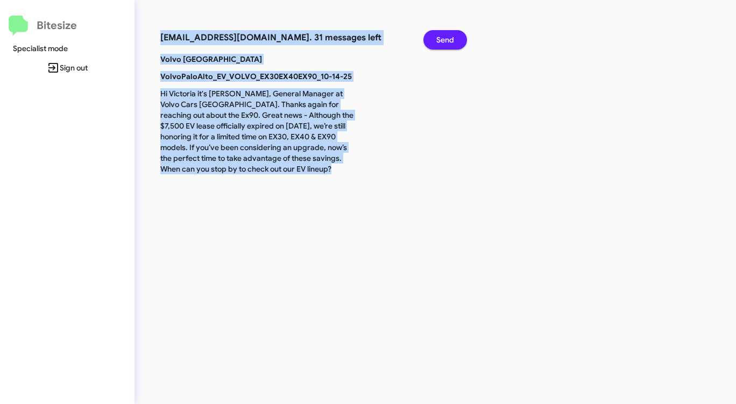
click at [450, 38] on span "Send" at bounding box center [445, 39] width 18 height 19
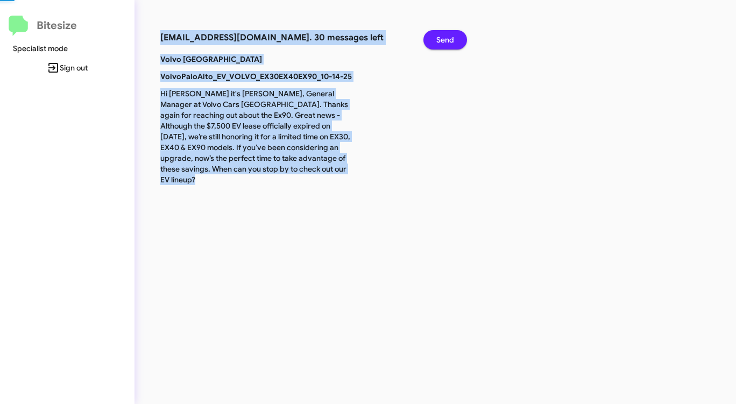
click at [450, 38] on span "Send" at bounding box center [445, 39] width 18 height 19
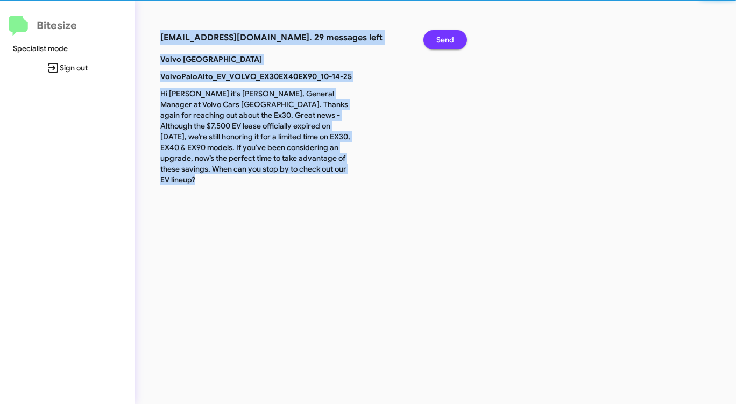
click at [450, 38] on span "Send" at bounding box center [445, 39] width 18 height 19
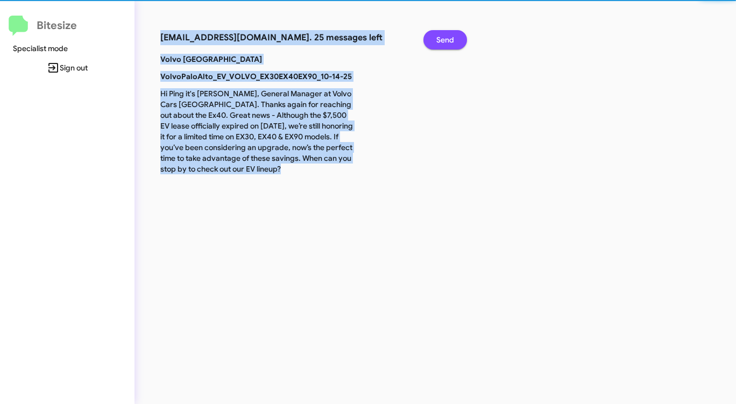
click at [450, 38] on span "Send" at bounding box center [445, 39] width 18 height 19
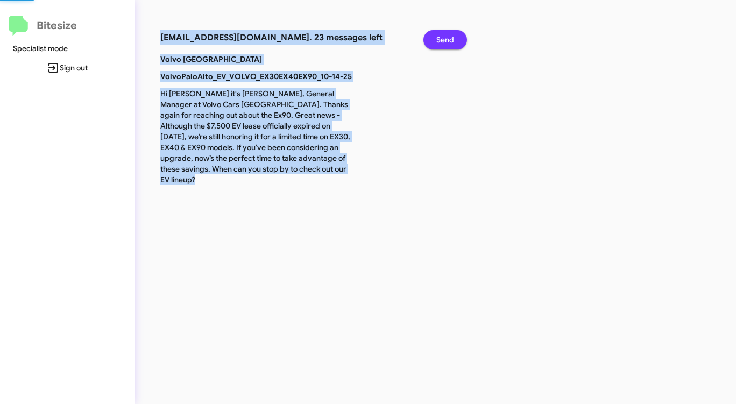
click at [450, 38] on span "Send" at bounding box center [445, 39] width 18 height 19
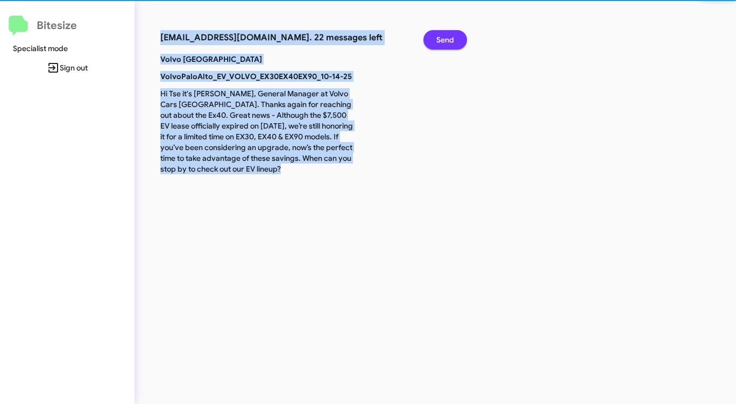
click at [450, 38] on span "Send" at bounding box center [445, 39] width 18 height 19
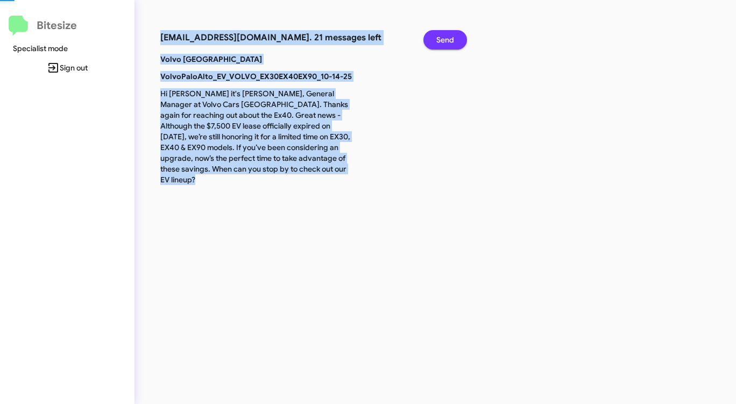
click at [450, 38] on span "Send" at bounding box center [445, 39] width 18 height 19
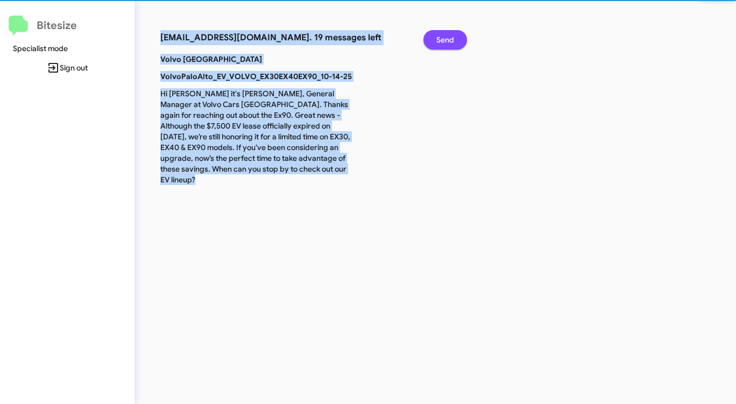
click at [450, 38] on span "Send" at bounding box center [445, 39] width 18 height 19
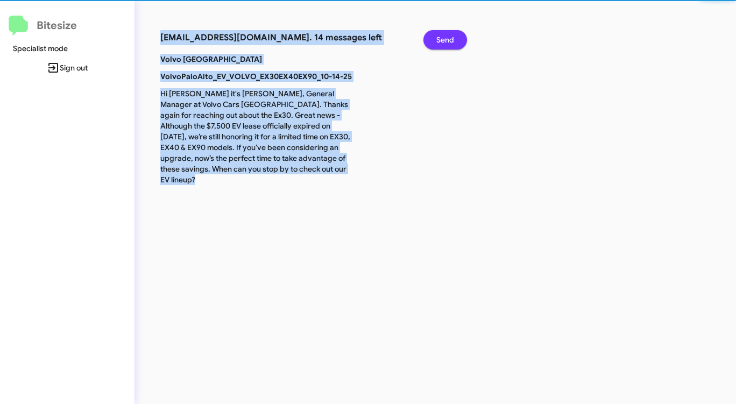
click at [450, 38] on span "Send" at bounding box center [445, 39] width 18 height 19
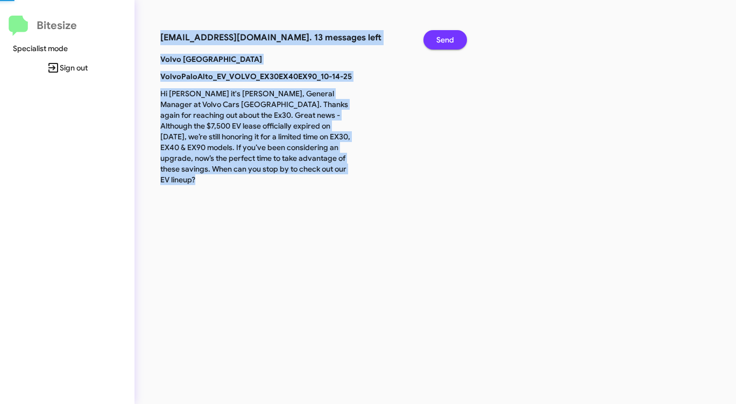
click at [450, 38] on span "Send" at bounding box center [445, 39] width 18 height 19
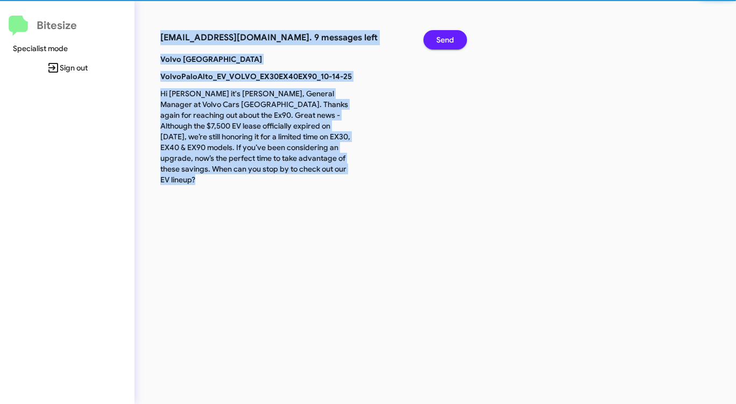
click at [450, 38] on span "Send" at bounding box center [445, 39] width 18 height 19
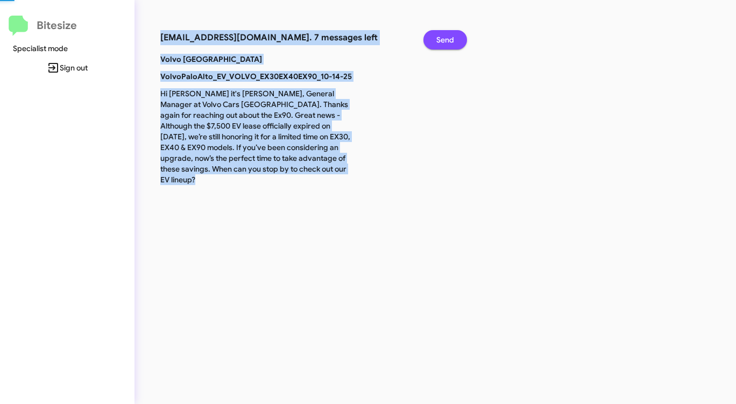
click at [450, 38] on span "Send" at bounding box center [445, 39] width 18 height 19
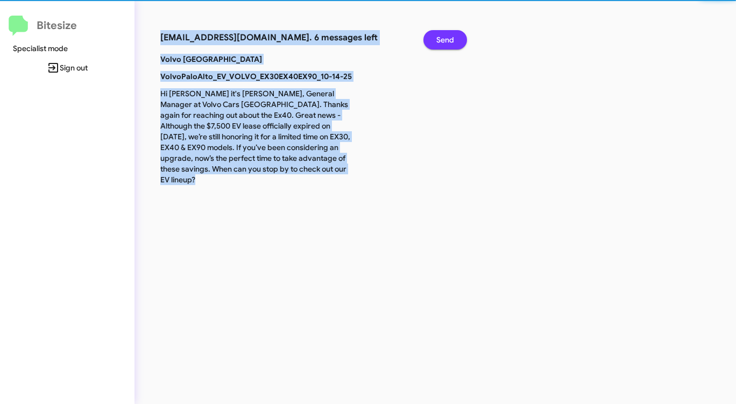
click at [450, 38] on span "Send" at bounding box center [445, 39] width 18 height 19
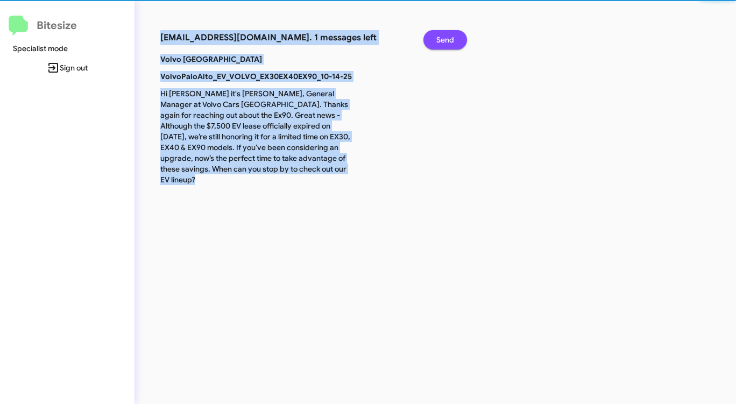
click at [450, 38] on span "Send" at bounding box center [445, 39] width 18 height 19
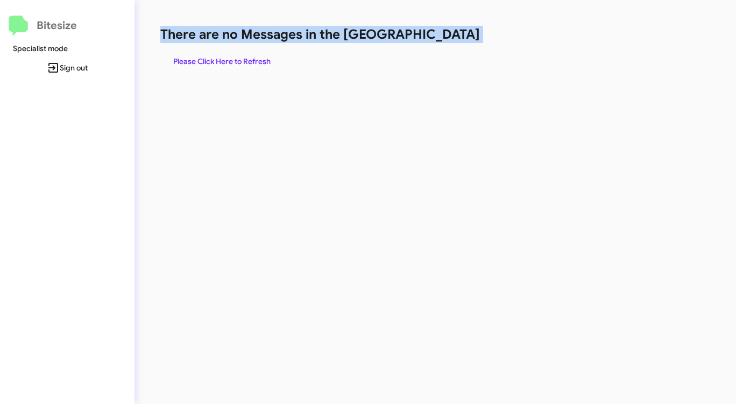
click at [450, 38] on h1 "There are no Messages in the [GEOGRAPHIC_DATA]" at bounding box center [385, 34] width 450 height 17
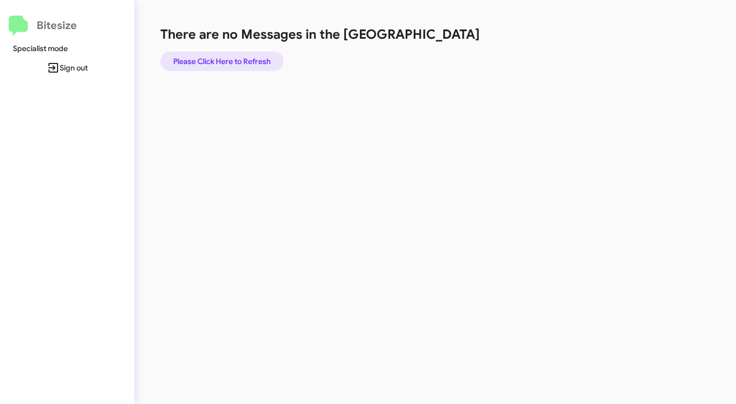
click at [206, 66] on span "Please Click Here to Refresh" at bounding box center [221, 61] width 97 height 19
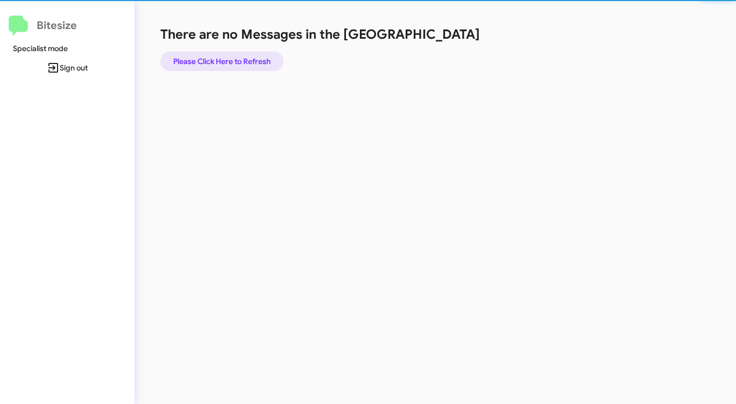
click at [206, 66] on span "Please Click Here to Refresh" at bounding box center [221, 61] width 97 height 19
